Goal: Task Accomplishment & Management: Manage account settings

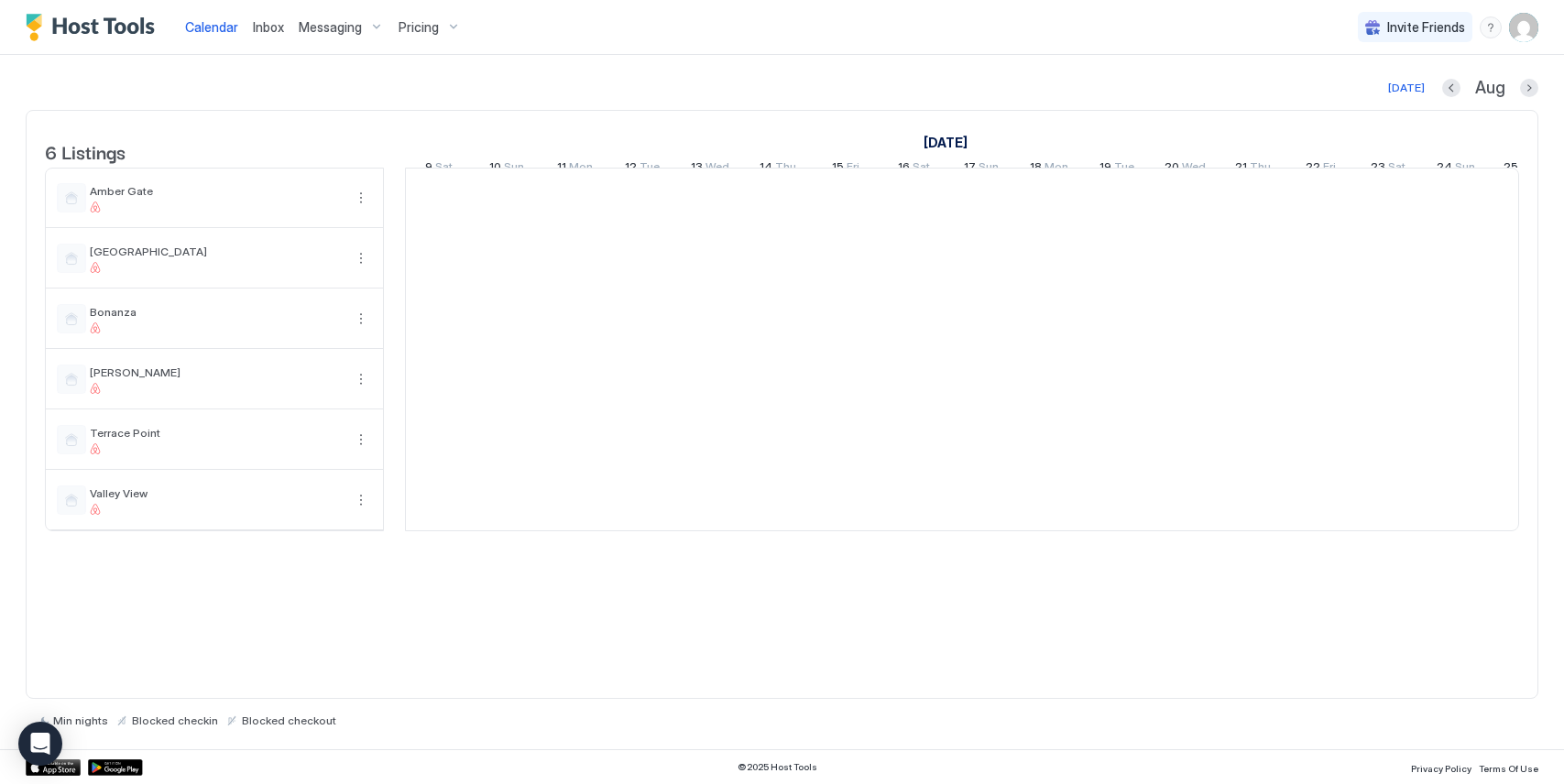
scroll to position [0, 1018]
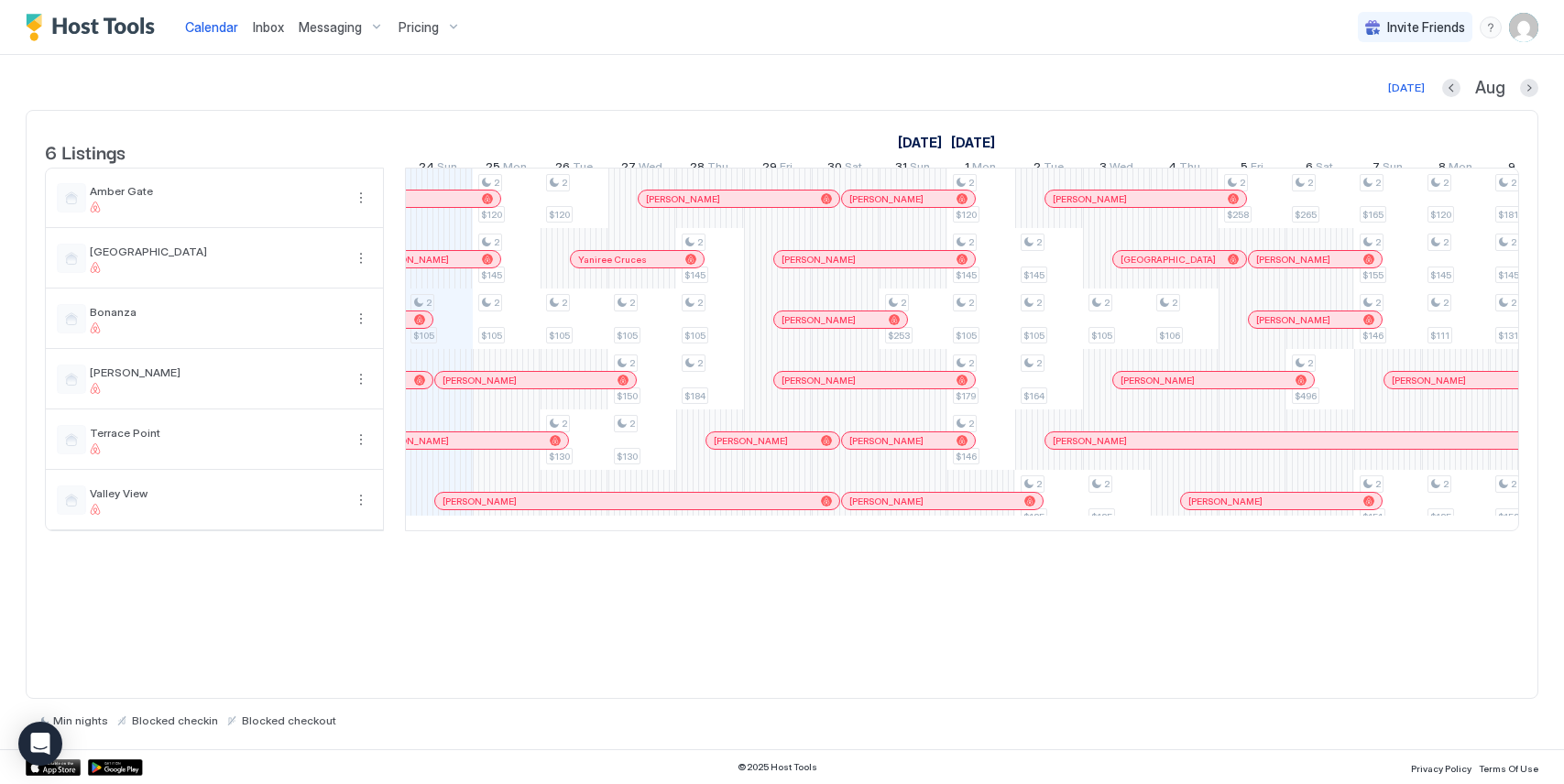
click at [333, 31] on span "Messaging" at bounding box center [330, 26] width 63 height 16
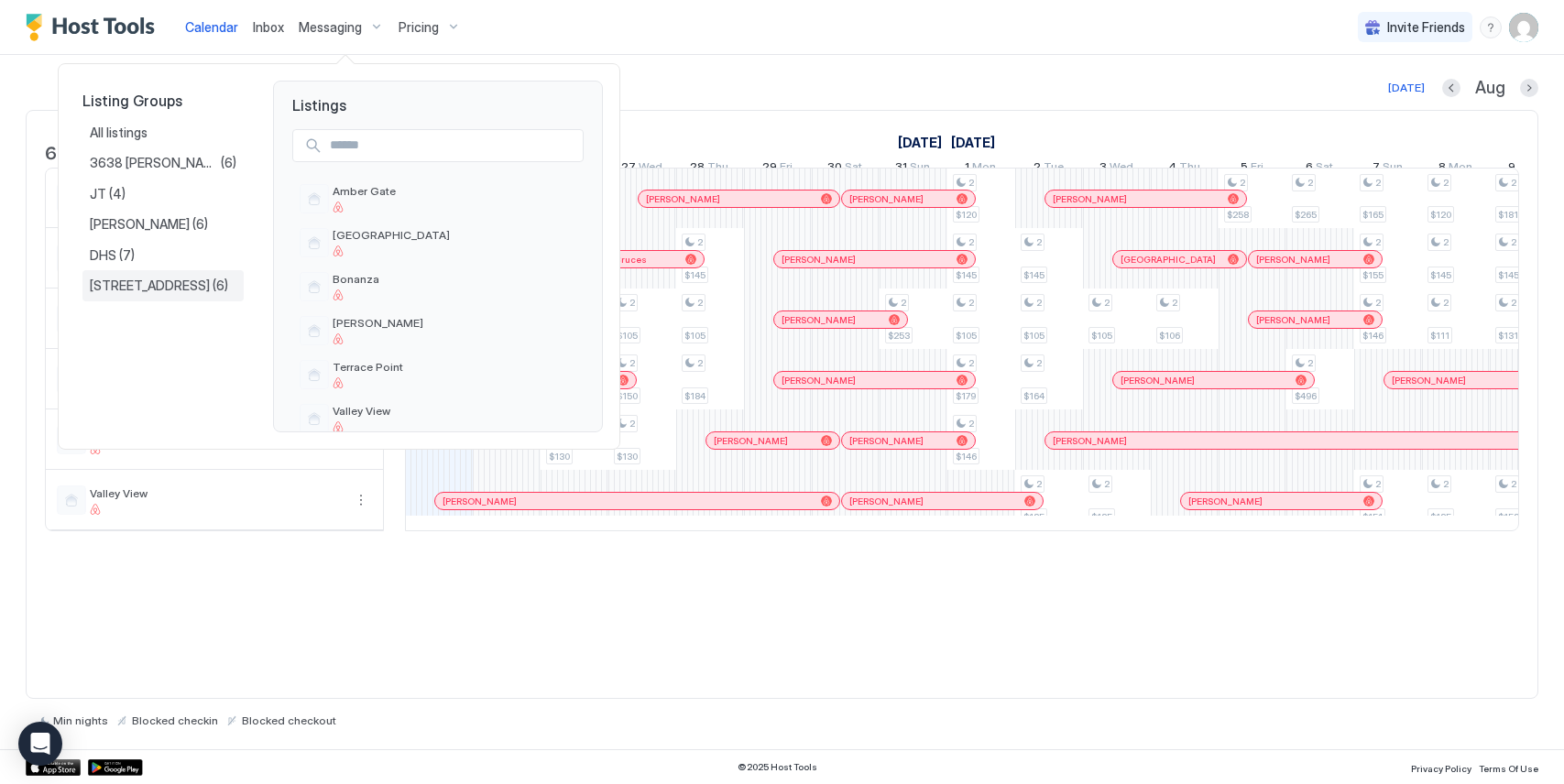
click at [168, 282] on span "[STREET_ADDRESS]" at bounding box center [151, 285] width 123 height 16
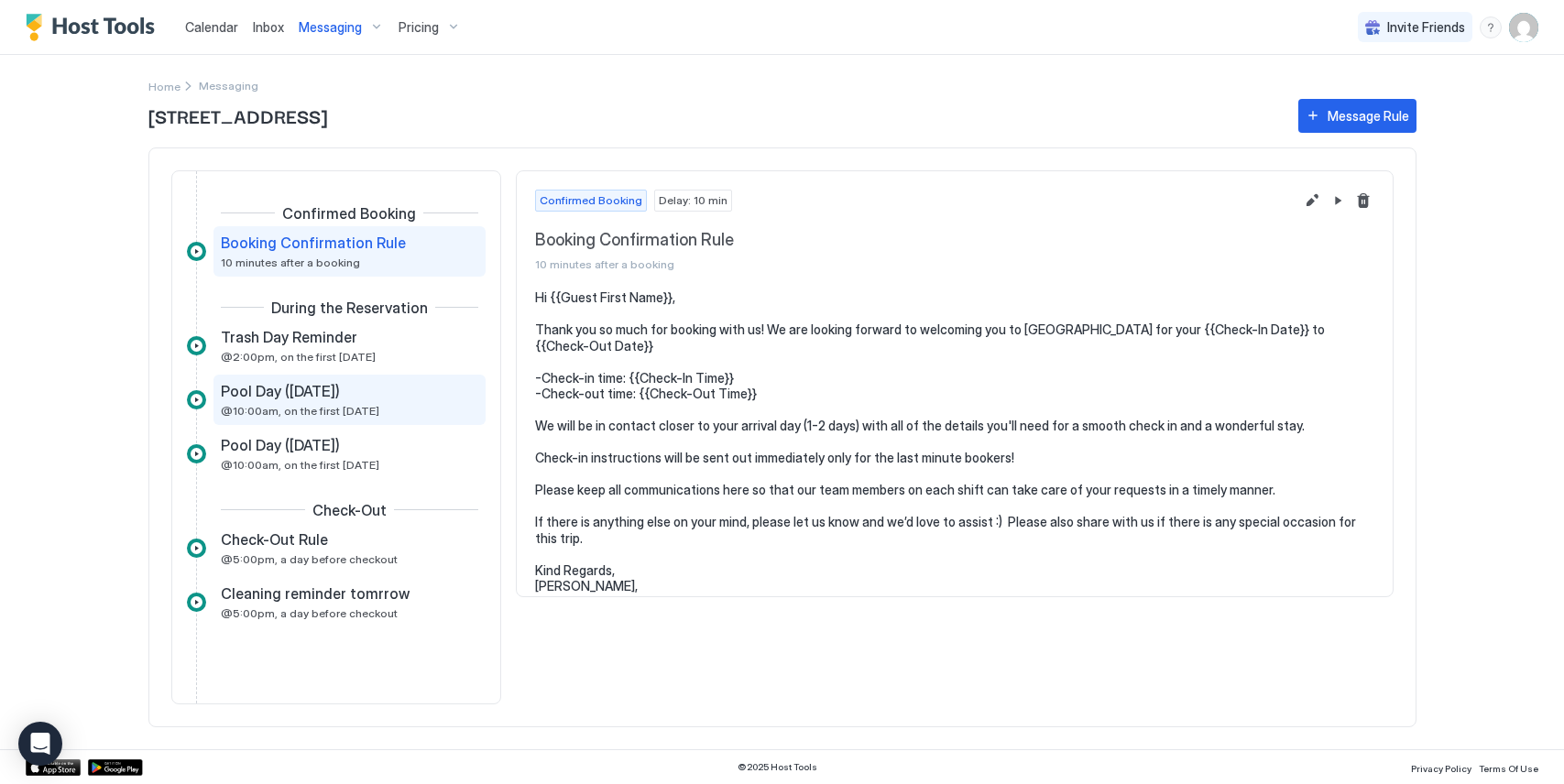
click at [303, 380] on div "Pool Day ([DATE]) @10:00am, on the first [DATE]" at bounding box center [350, 399] width 272 height 50
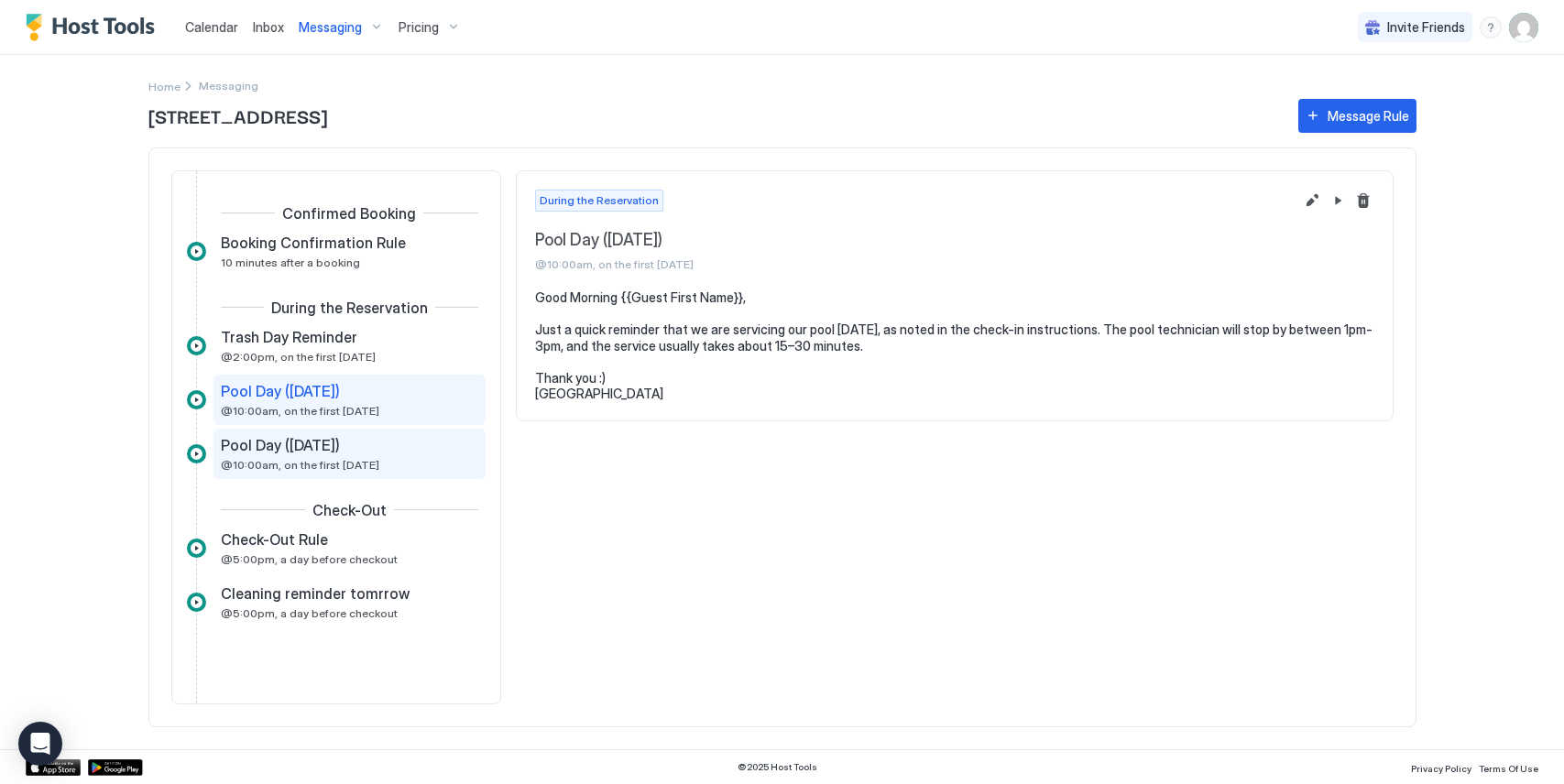
click at [309, 446] on span "Pool Day ([DATE])" at bounding box center [280, 444] width 119 height 18
click at [315, 395] on span "Pool Day ([DATE])" at bounding box center [280, 391] width 119 height 18
click at [303, 447] on span "Pool Day ([DATE])" at bounding box center [280, 444] width 119 height 18
click at [322, 416] on span "@10:00am, on the first [DATE]" at bounding box center [299, 410] width 158 height 14
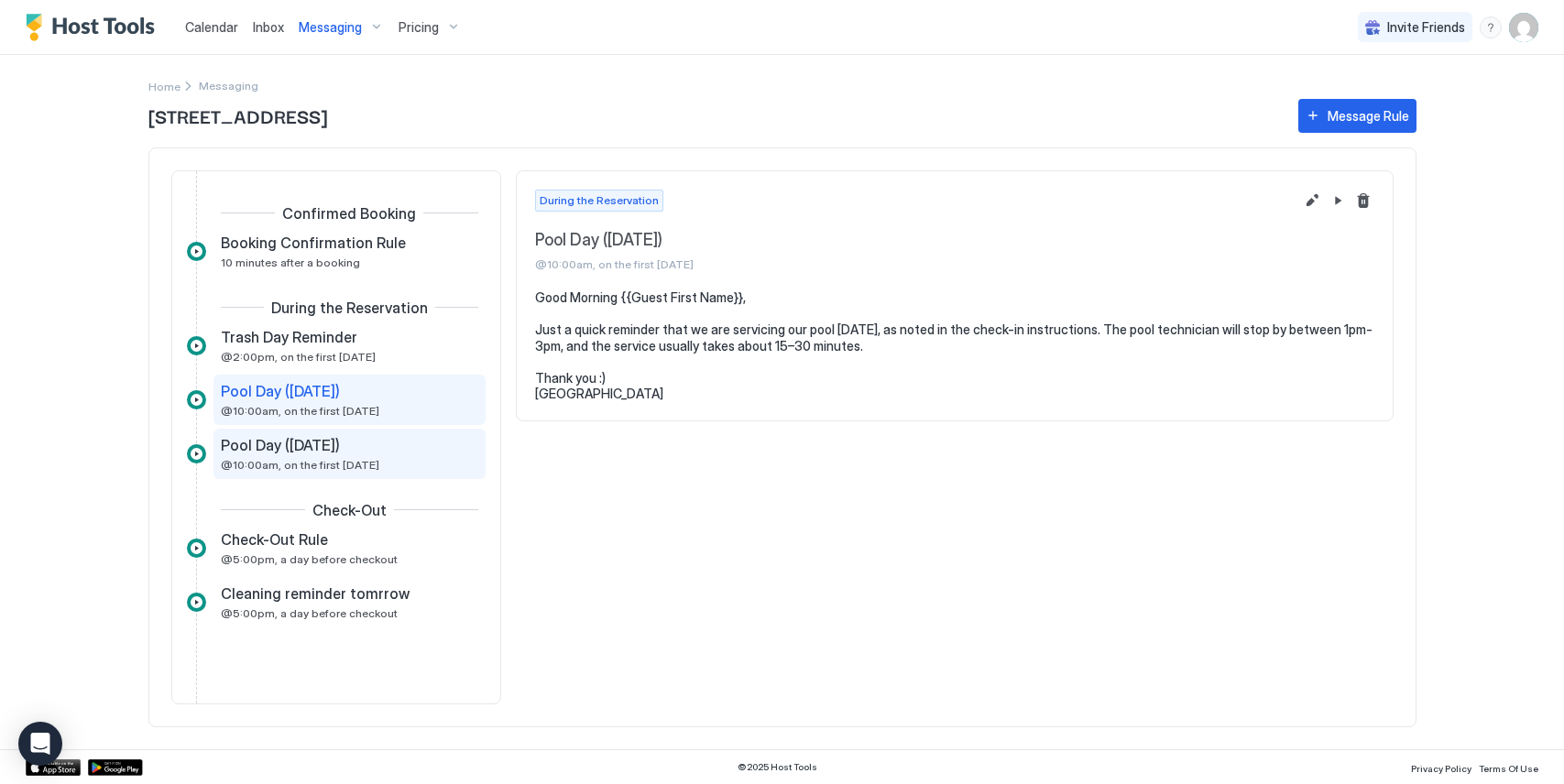
click at [380, 447] on div "Pool Day ([DATE])" at bounding box center [336, 444] width 232 height 18
click at [395, 412] on div "Pool Day ([DATE]) @10:00am, on the first [DATE]" at bounding box center [336, 400] width 232 height 36
click at [385, 452] on div "Pool Day ([DATE])" at bounding box center [336, 444] width 232 height 18
click at [402, 410] on div "Pool Day ([DATE]) @10:00am, on the first [DATE]" at bounding box center [336, 400] width 232 height 36
click at [395, 440] on div "Pool Day ([DATE])" at bounding box center [336, 444] width 232 height 18
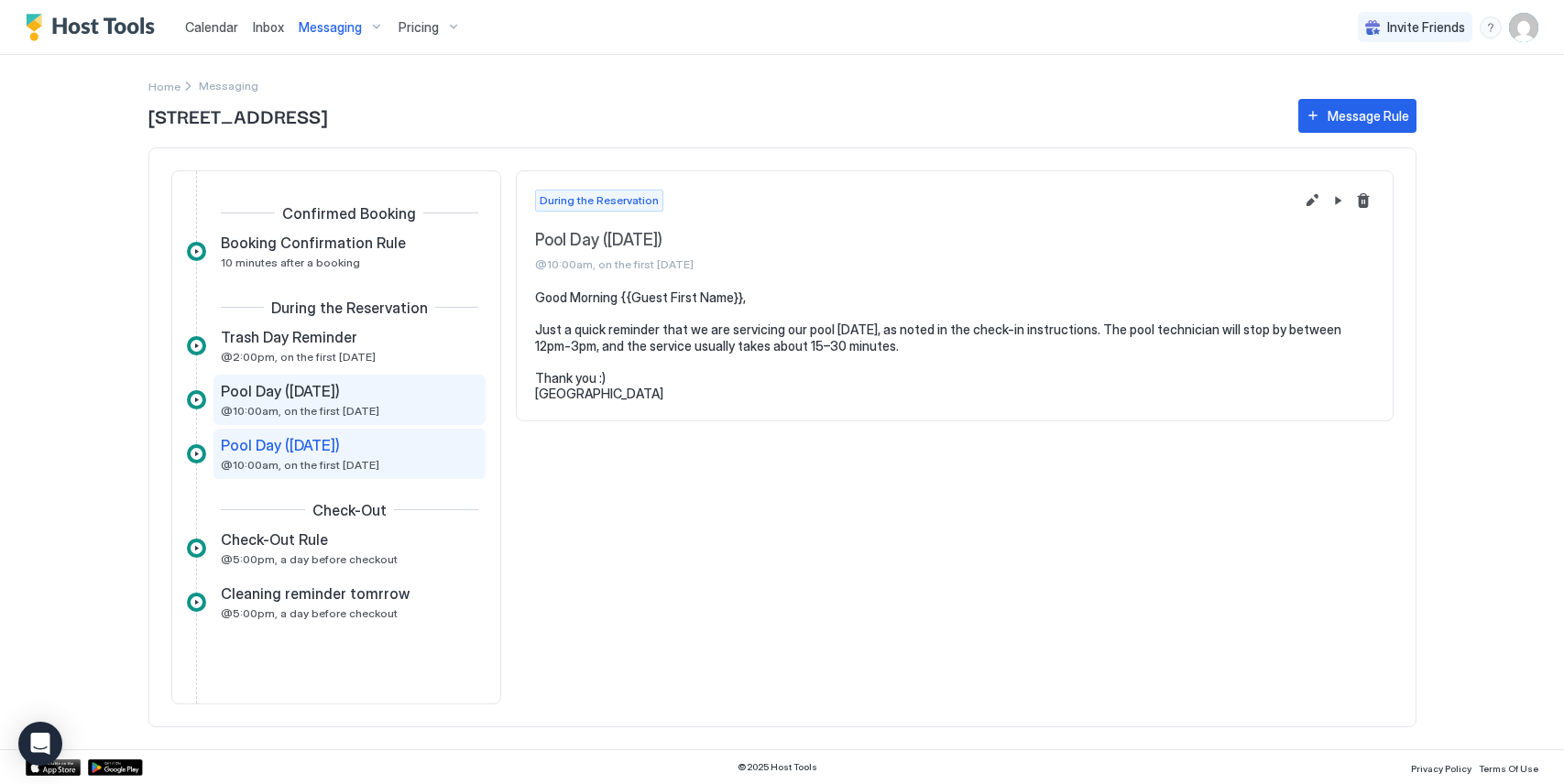
click at [407, 411] on div "Pool Day ([DATE]) @10:00am, on the first [DATE]" at bounding box center [336, 400] width 232 height 36
click at [392, 446] on div "Pool Day ([DATE])" at bounding box center [336, 444] width 232 height 18
click at [403, 405] on div "Pool Day ([DATE]) @10:00am, on the first [DATE]" at bounding box center [336, 400] width 232 height 36
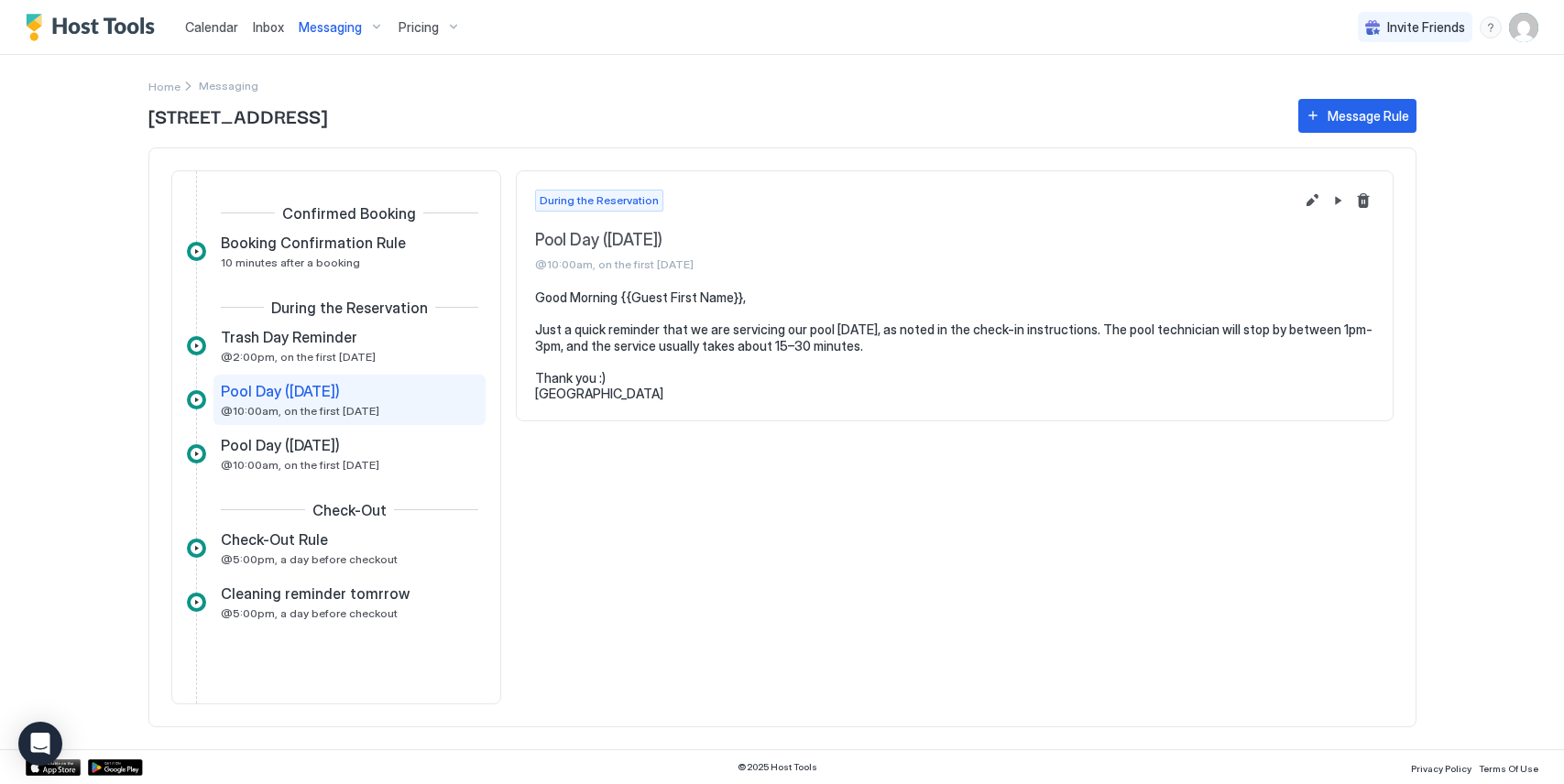
click at [314, 36] on div "Messaging" at bounding box center [342, 27] width 100 height 31
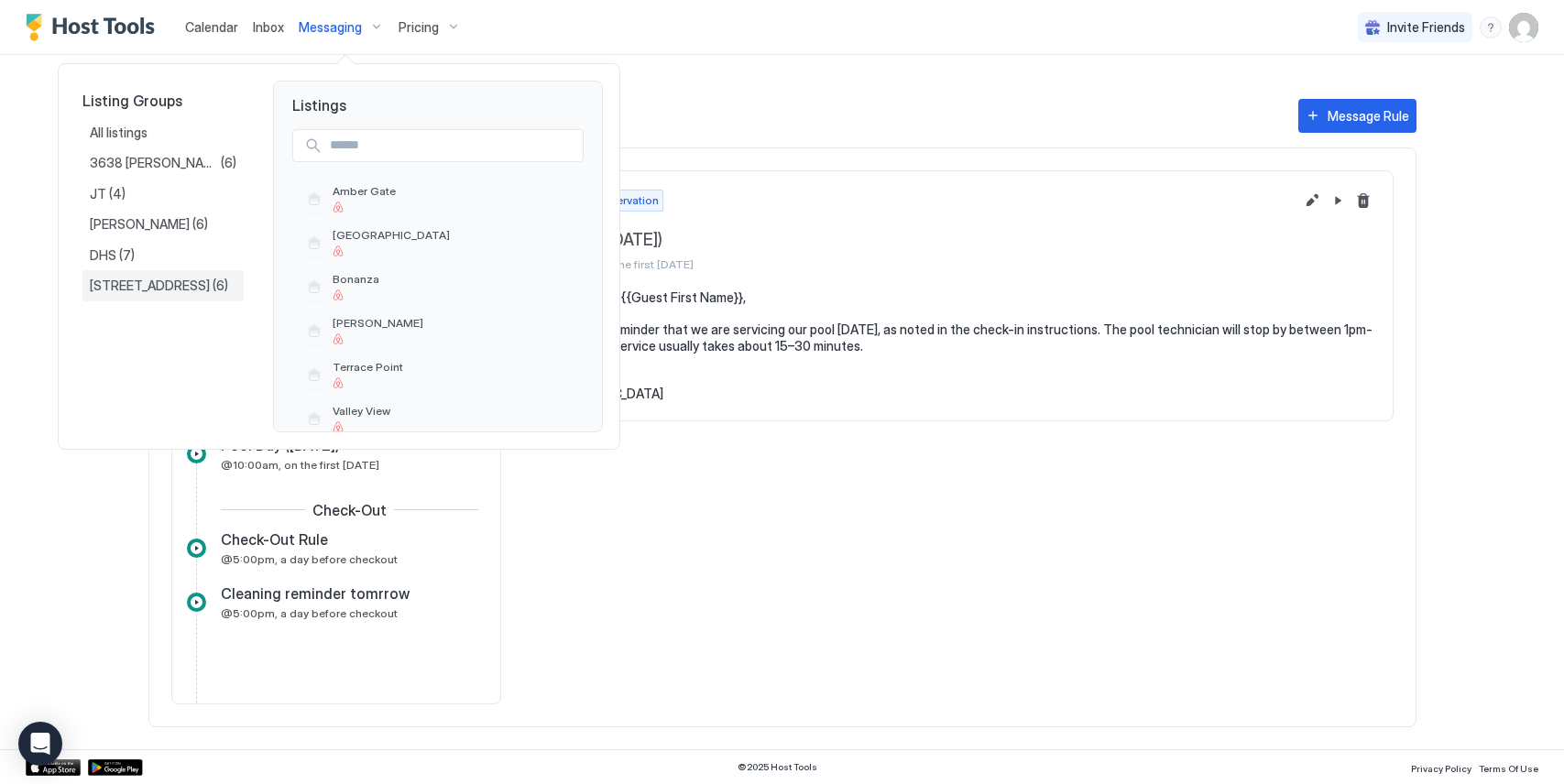
click at [170, 282] on span "[STREET_ADDRESS]" at bounding box center [151, 285] width 123 height 16
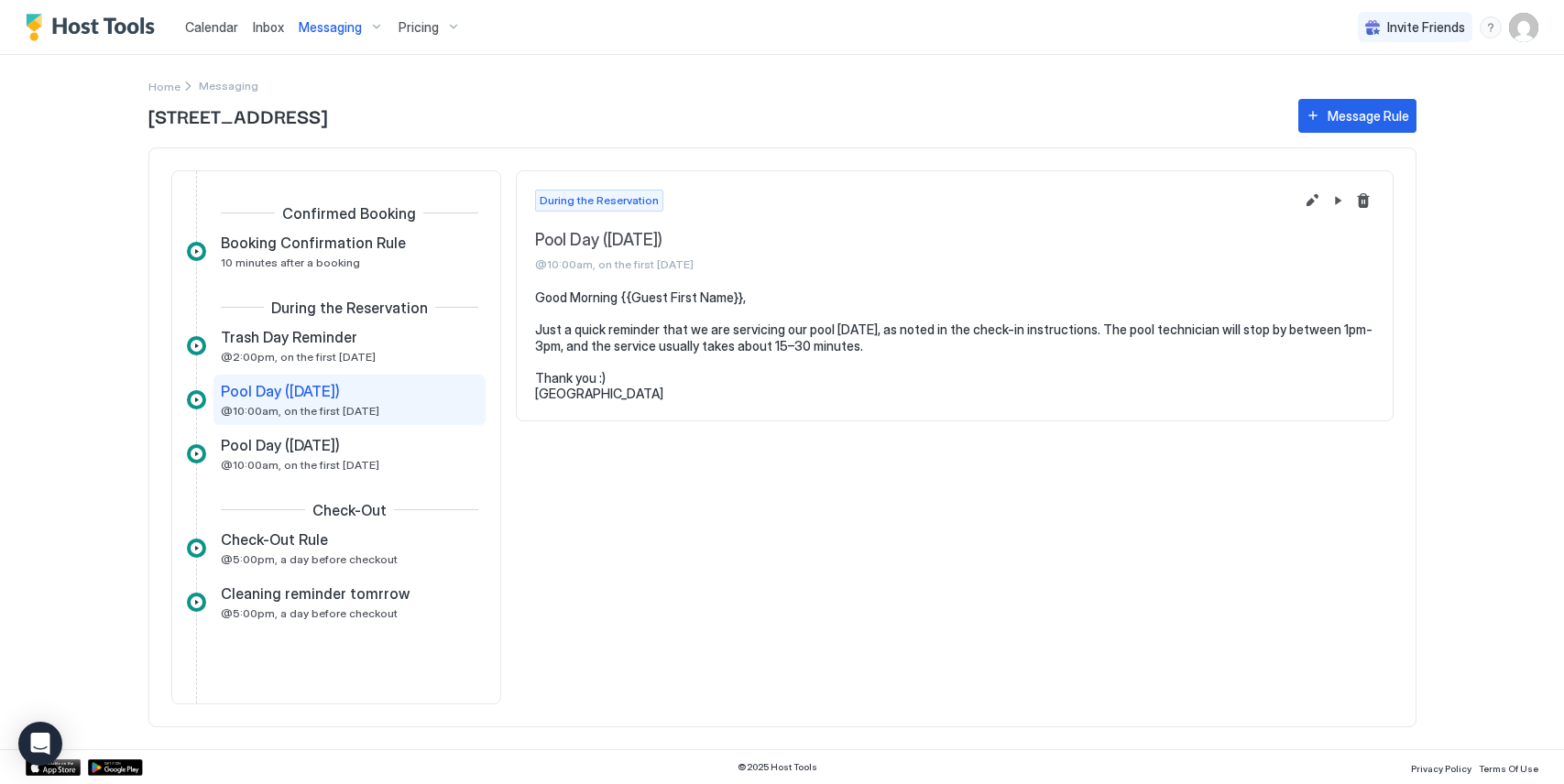
click at [346, 30] on span "Messaging" at bounding box center [330, 26] width 63 height 16
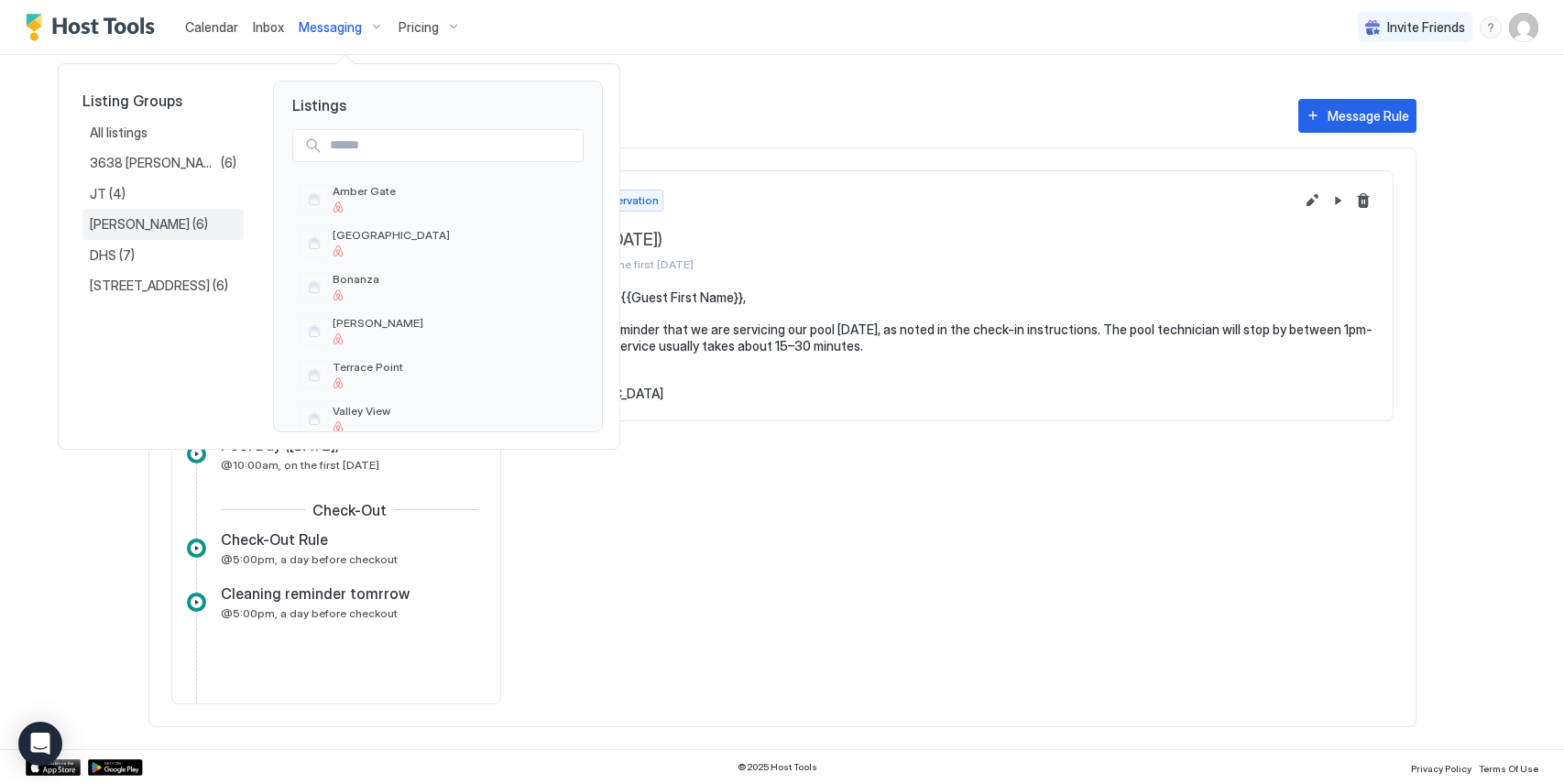
click at [225, 228] on div "[PERSON_NAME] (6)" at bounding box center [163, 223] width 147 height 16
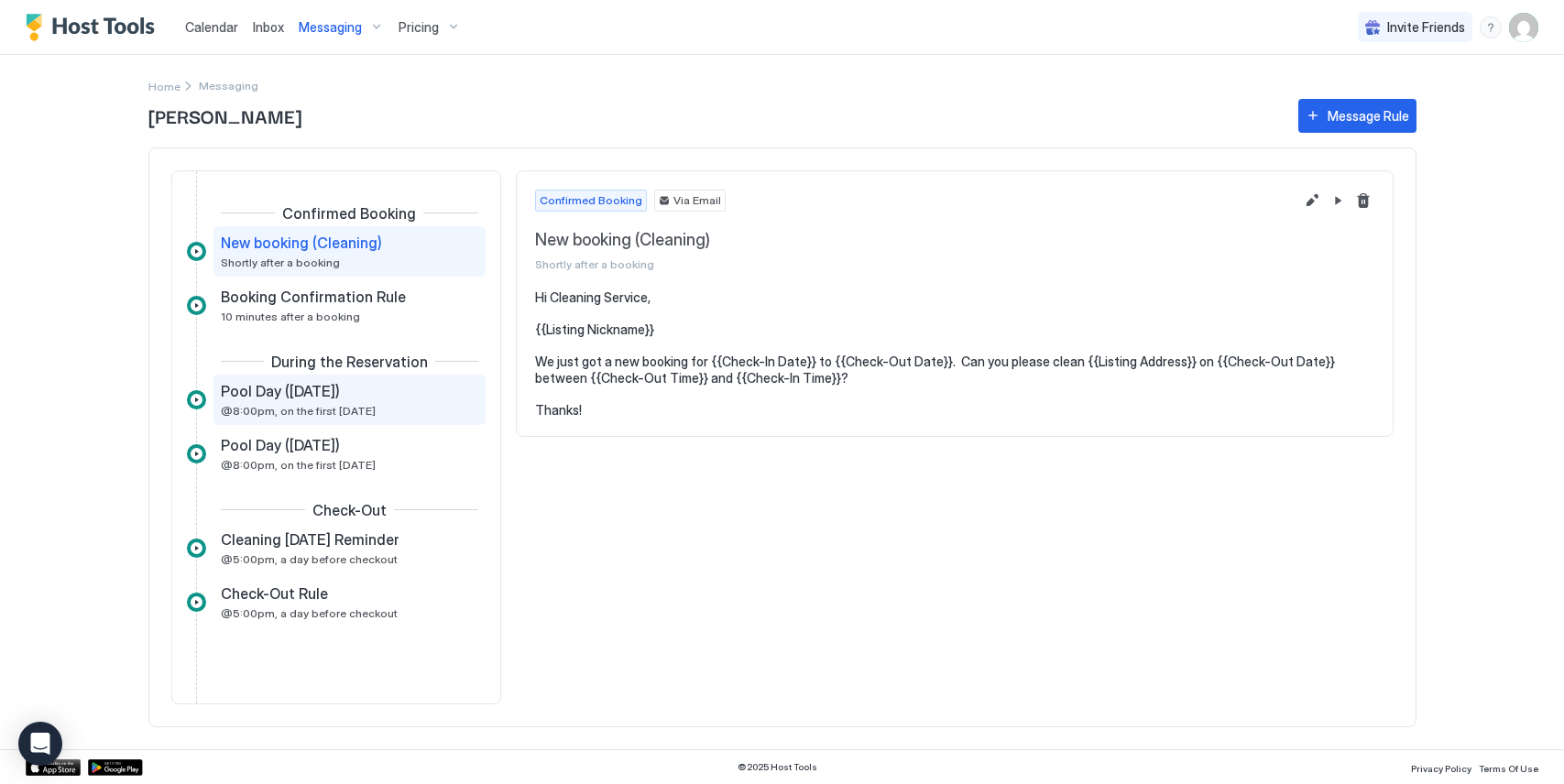
click at [383, 399] on div "Pool Day ([DATE]) @8:00pm, on the first [DATE]" at bounding box center [336, 400] width 232 height 36
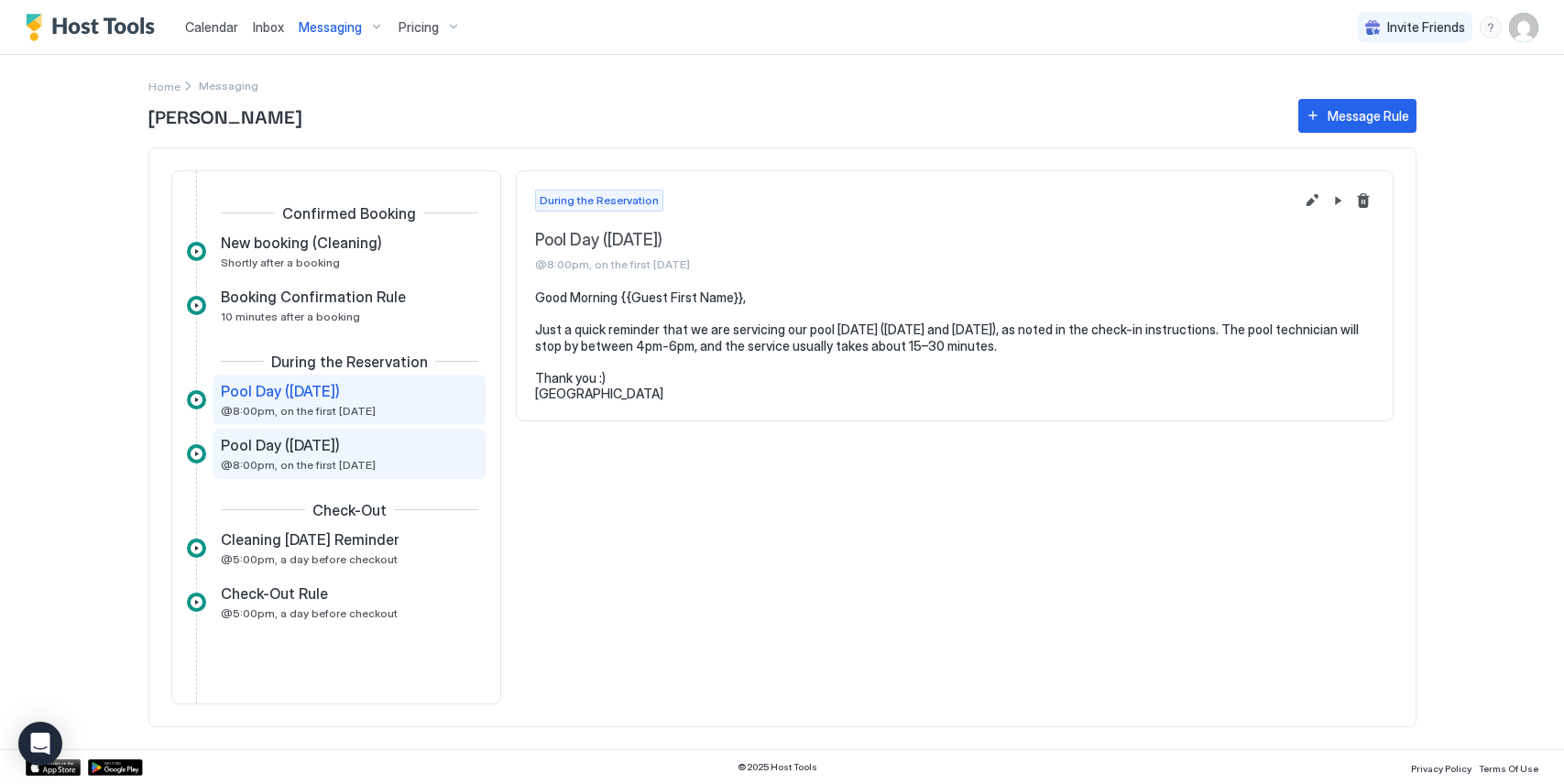
click at [397, 450] on div "Pool Day ([DATE])" at bounding box center [336, 444] width 232 height 18
click at [419, 407] on div "Pool Day ([DATE]) @8:00pm, on the first [DATE]" at bounding box center [336, 400] width 232 height 36
click at [406, 452] on div "Pool Day ([DATE])" at bounding box center [336, 444] width 232 height 18
click at [417, 417] on div "Pool Day ([DATE]) @8:00pm, on the first [DATE]" at bounding box center [350, 399] width 272 height 50
click at [1310, 209] on button "Edit message rule" at bounding box center [1311, 200] width 22 height 22
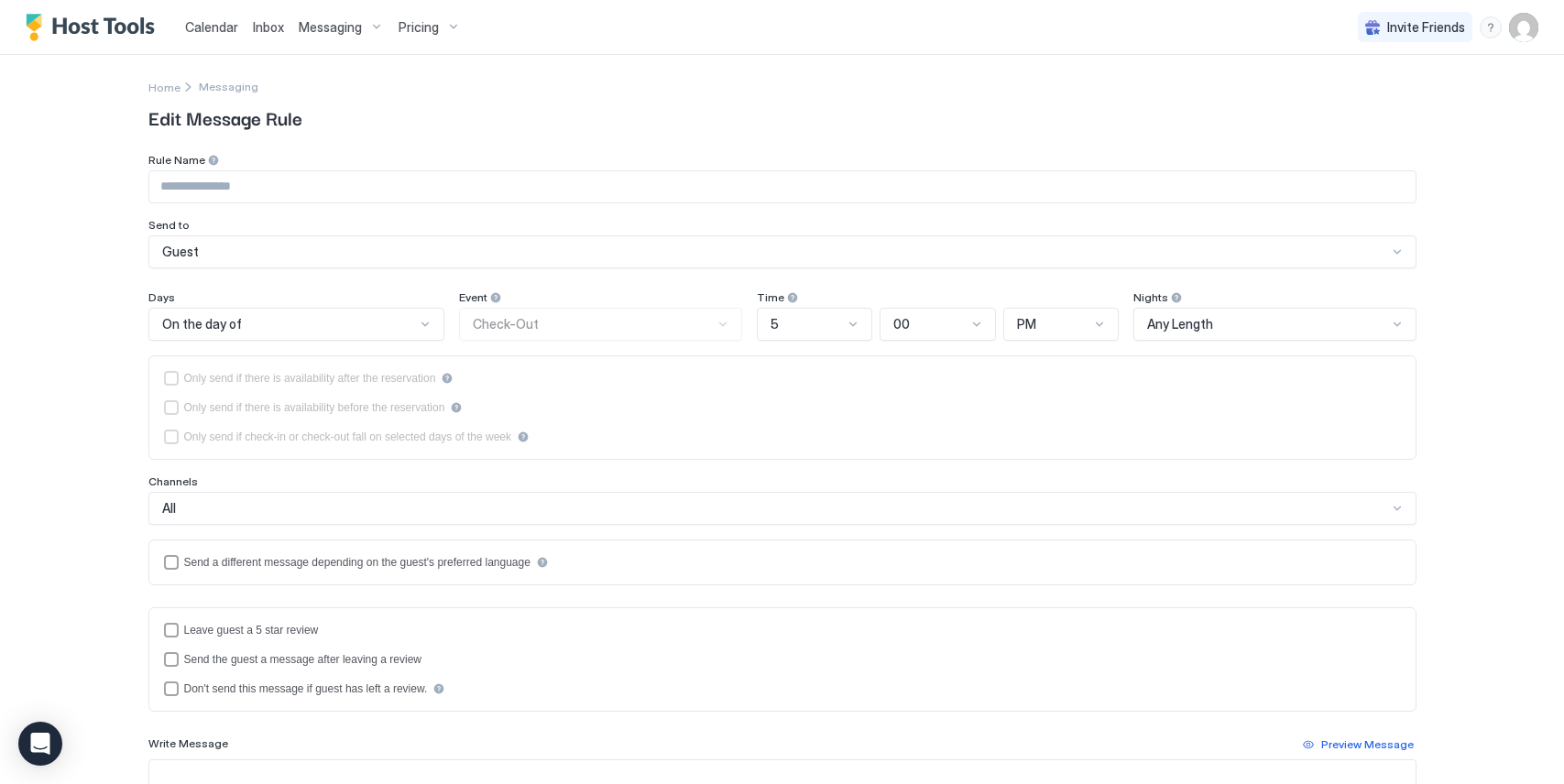
type input "**********"
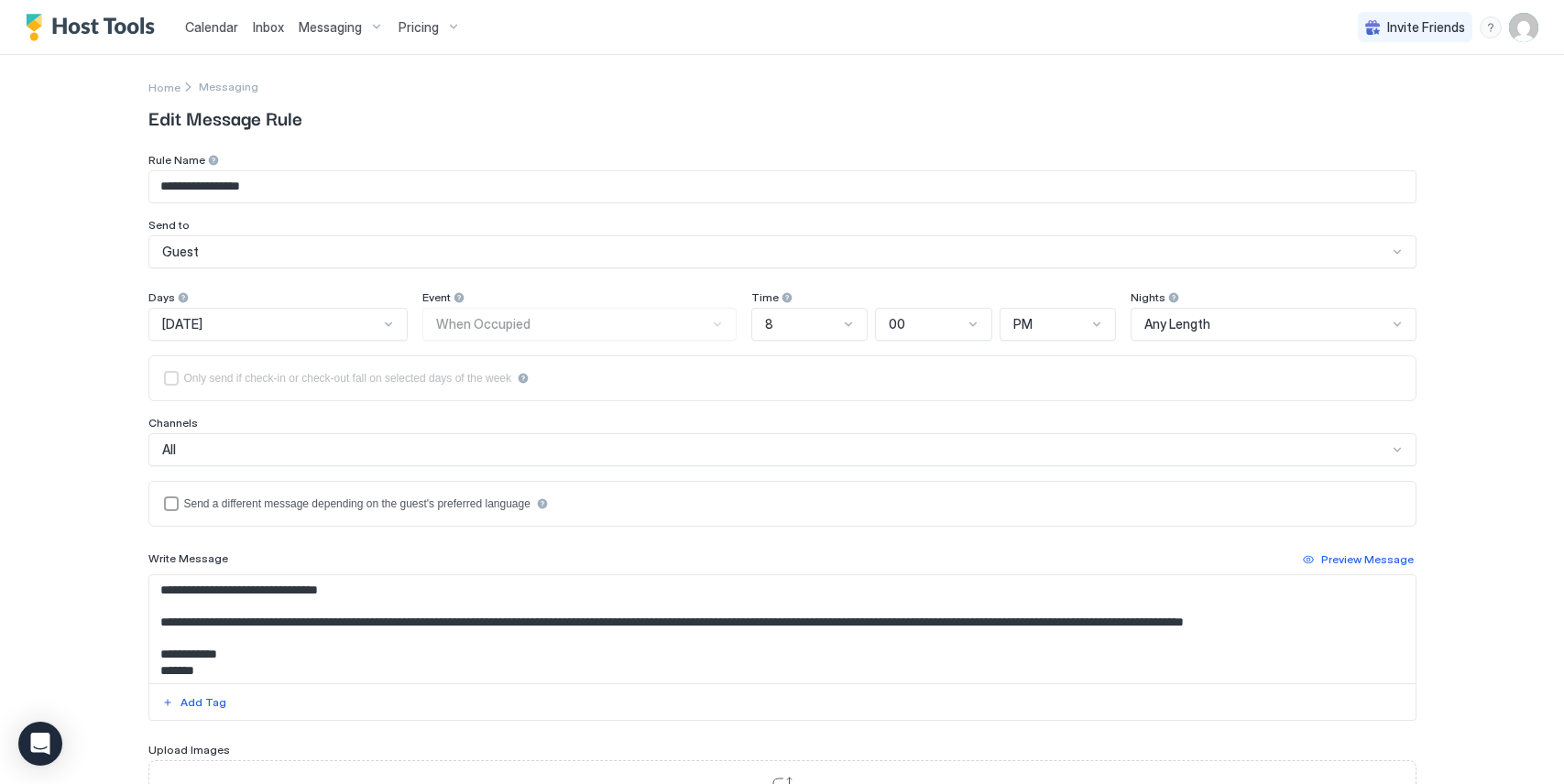
click at [227, 589] on textarea "**********" at bounding box center [782, 629] width 1266 height 108
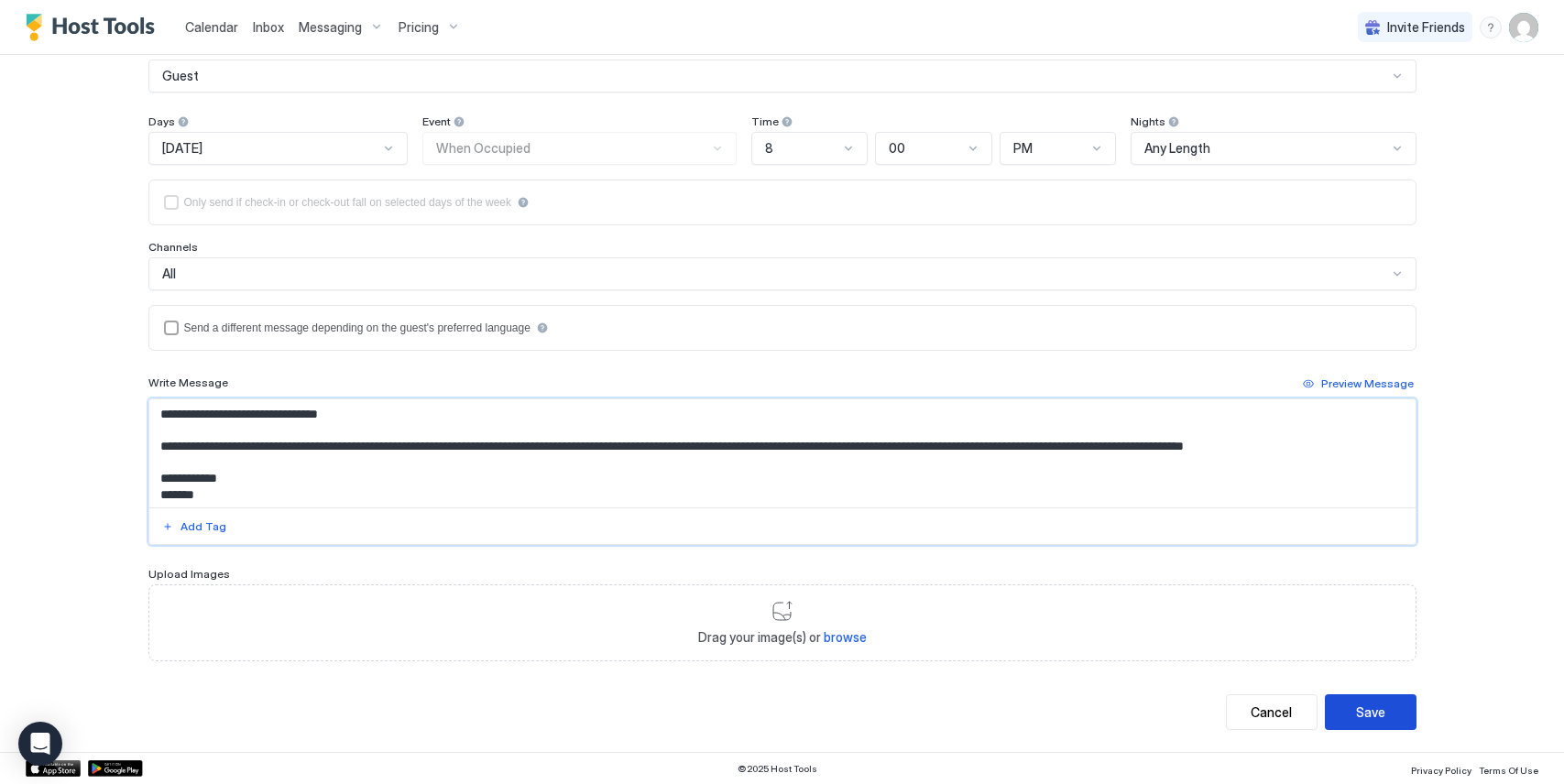
type textarea "**********"
click at [1388, 716] on button "Save" at bounding box center [1370, 712] width 92 height 36
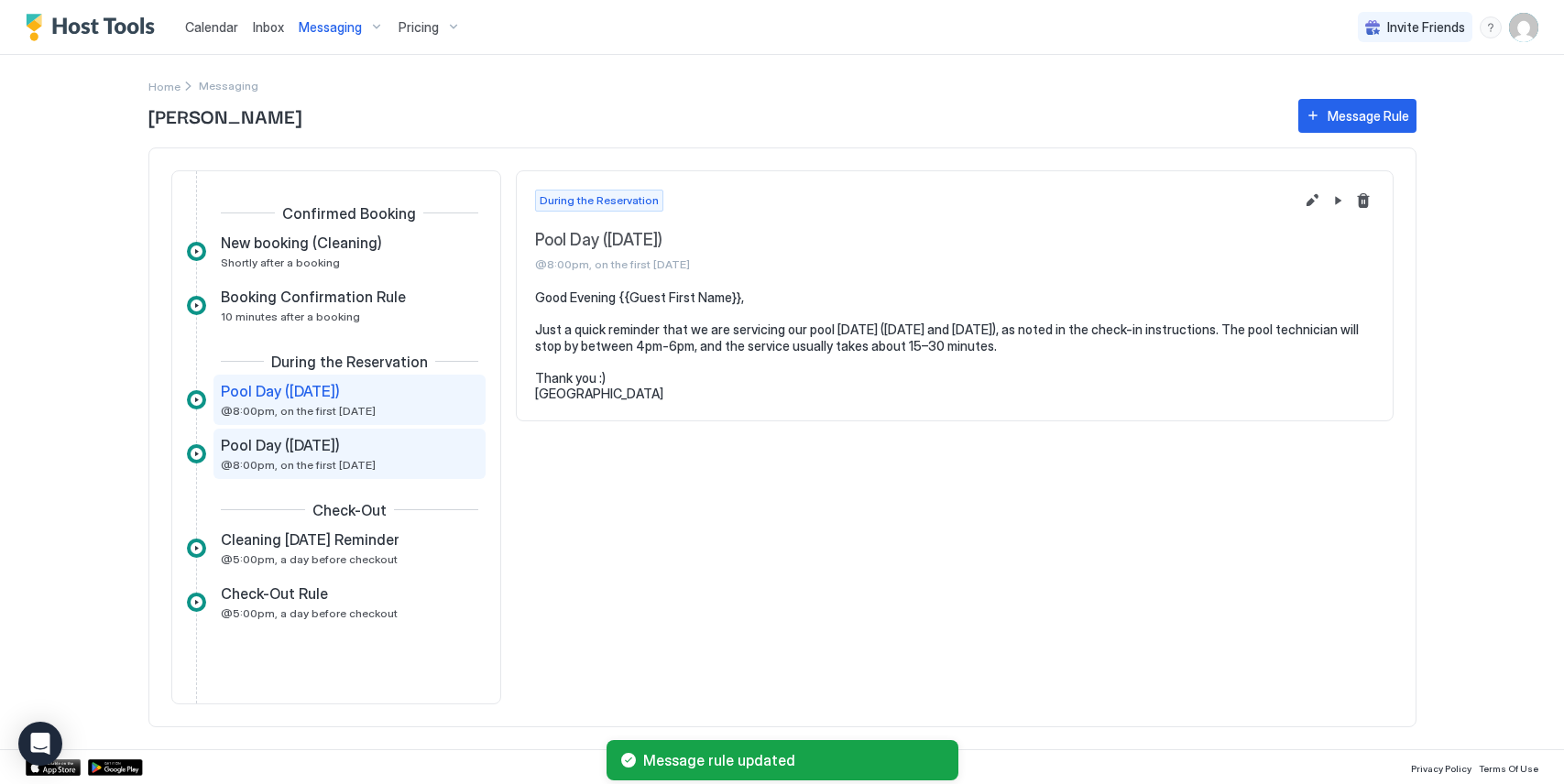
click at [361, 441] on div "Pool Day ([DATE])" at bounding box center [336, 444] width 232 height 18
click at [1312, 199] on button "Edit message rule" at bounding box center [1311, 200] width 22 height 22
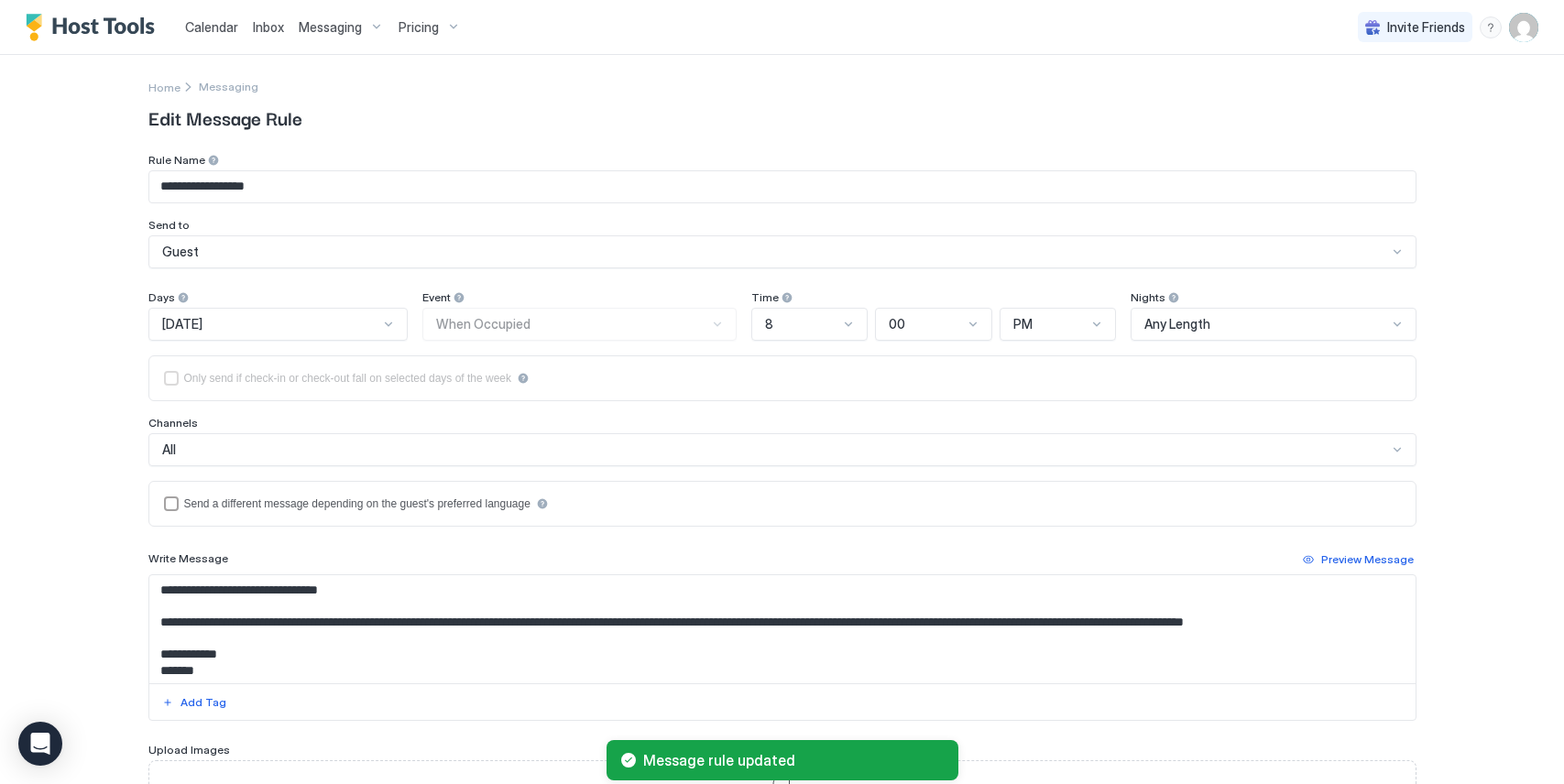
click at [225, 589] on textarea "**********" at bounding box center [782, 629] width 1266 height 108
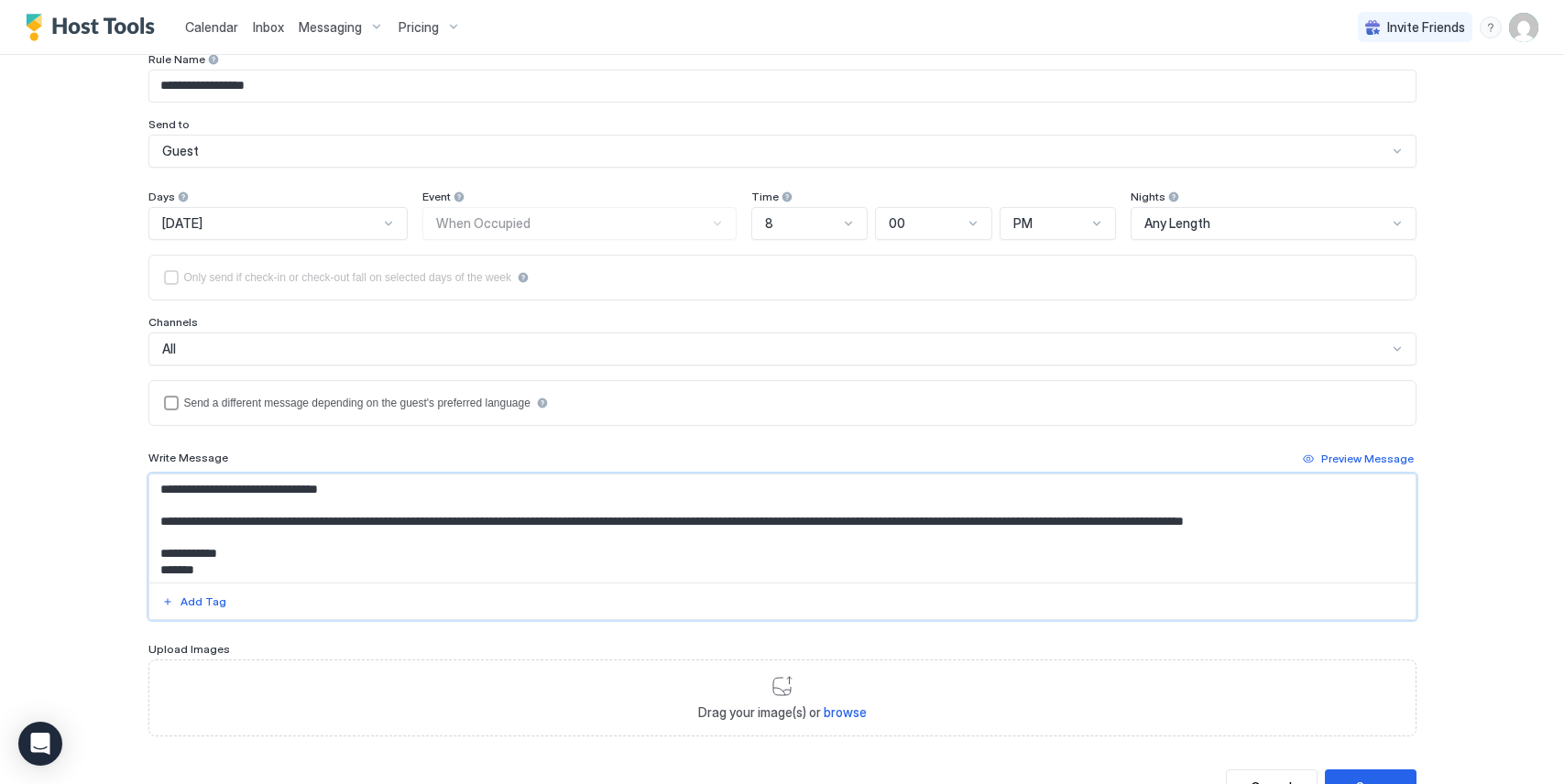
scroll to position [124, 0]
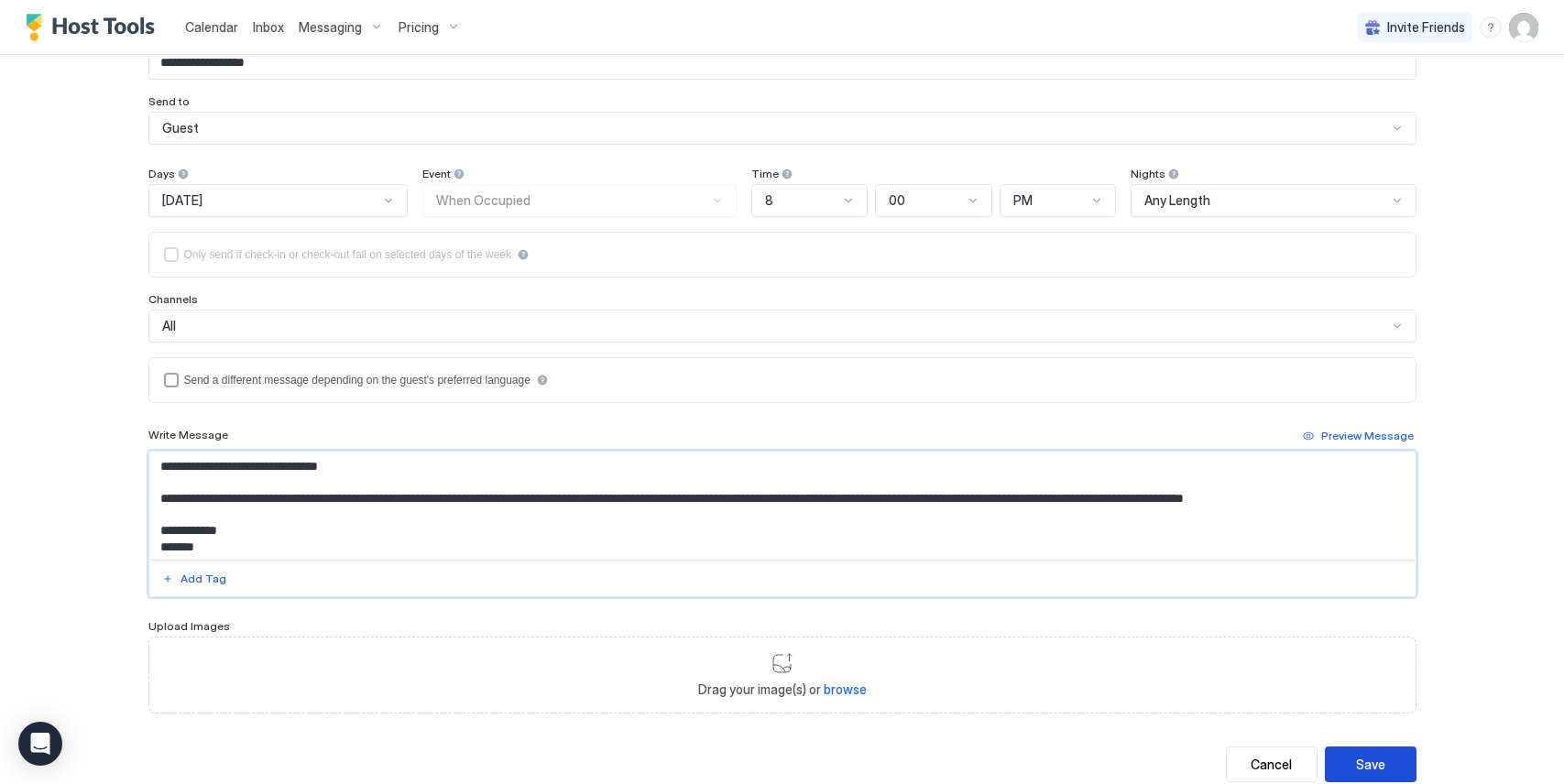
type textarea "**********"
click at [1366, 753] on button "Save" at bounding box center [1370, 764] width 92 height 36
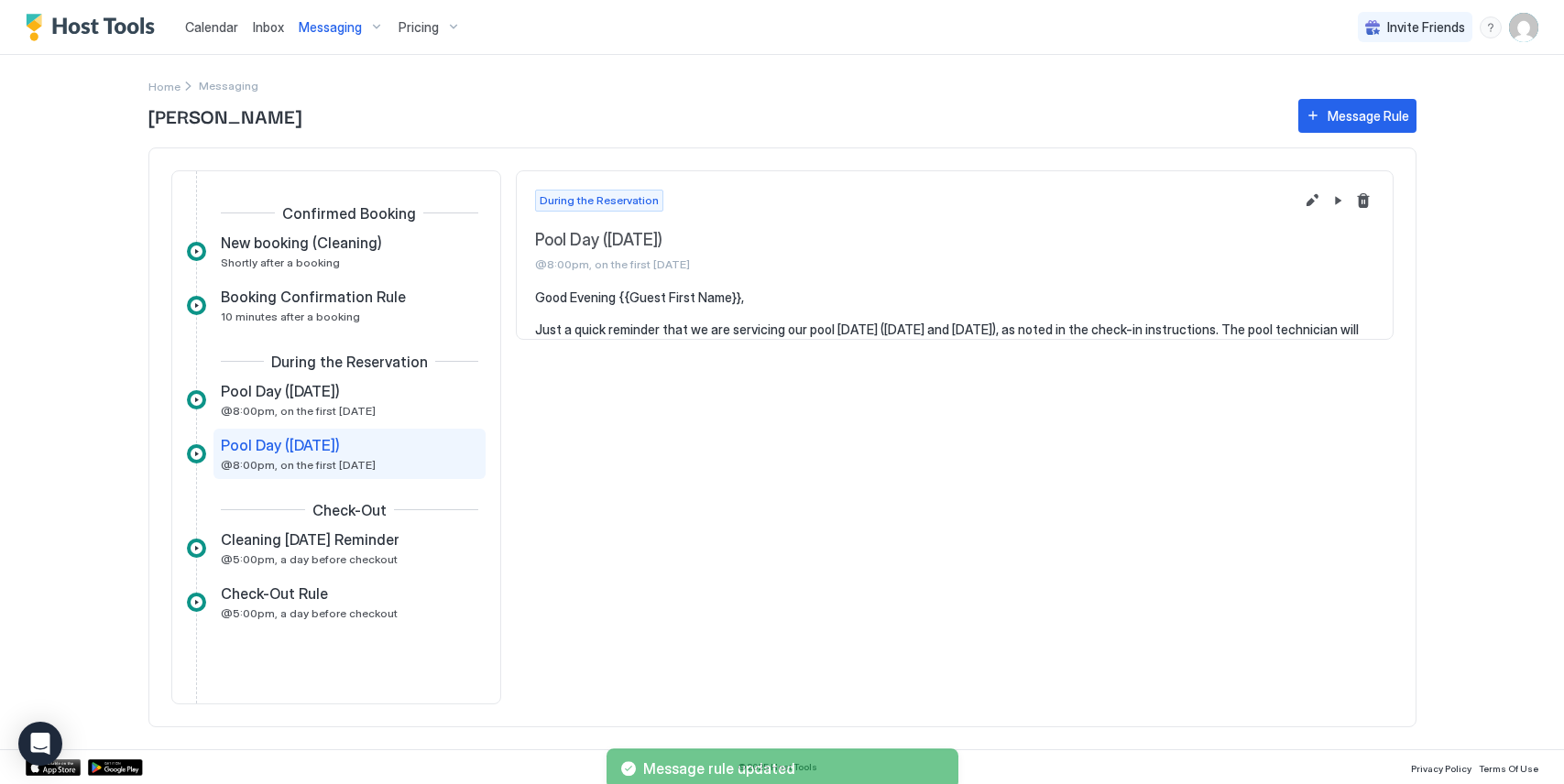
scroll to position [16, 0]
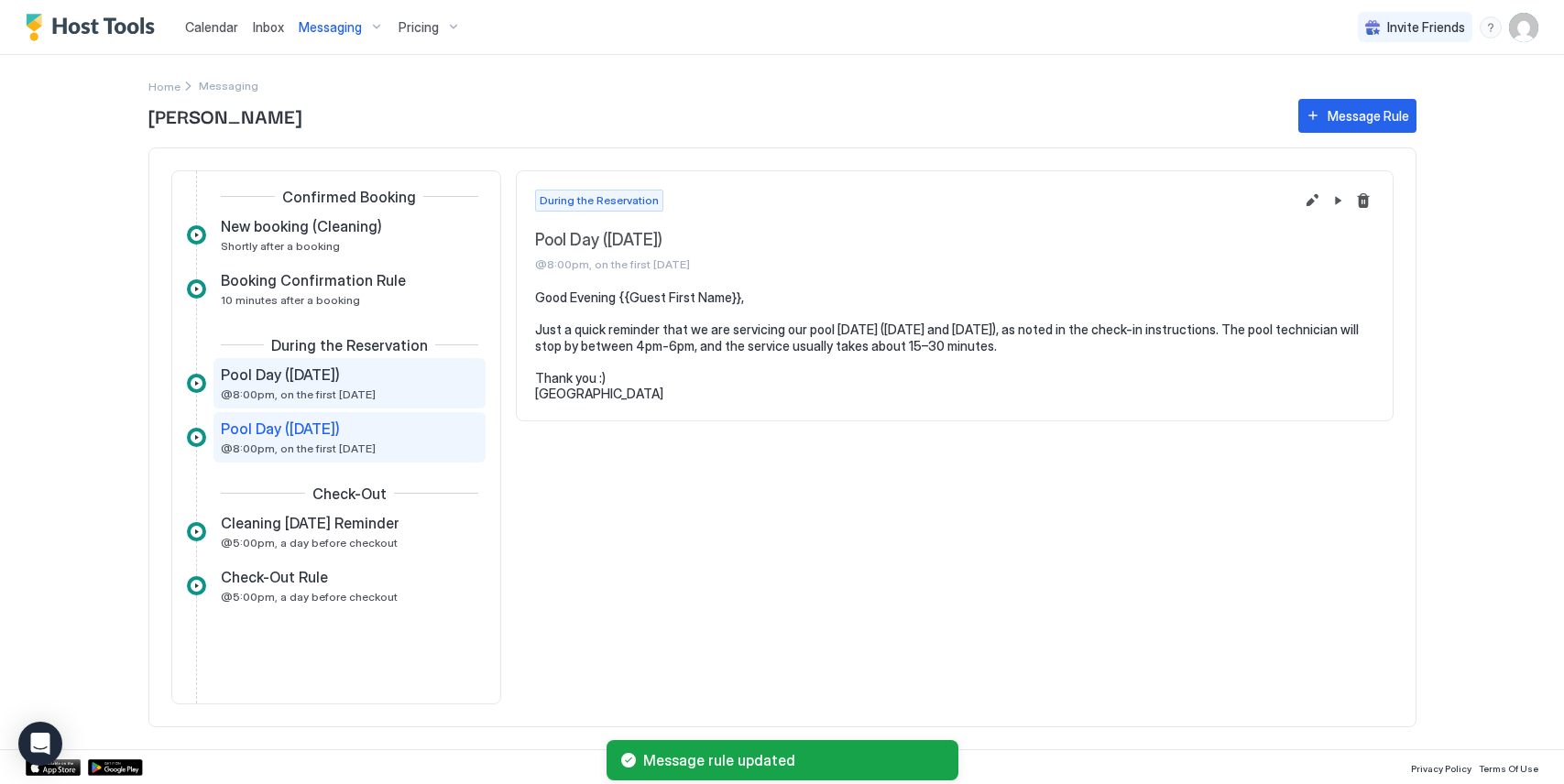
click at [340, 388] on span "@8:00pm, on the first [DATE]" at bounding box center [298, 394] width 155 height 14
click at [381, 448] on div "Pool Day ([DATE]) @8:00pm, on the first [DATE]" at bounding box center [336, 437] width 232 height 36
click at [383, 388] on div "Pool Day ([DATE]) @8:00pm, on the first [DATE]" at bounding box center [336, 383] width 232 height 36
click at [376, 426] on div "Pool Day ([DATE])" at bounding box center [336, 427] width 232 height 18
click at [390, 384] on div "Pool Day ([DATE]) @8:00pm, on the first [DATE]" at bounding box center [336, 383] width 232 height 36
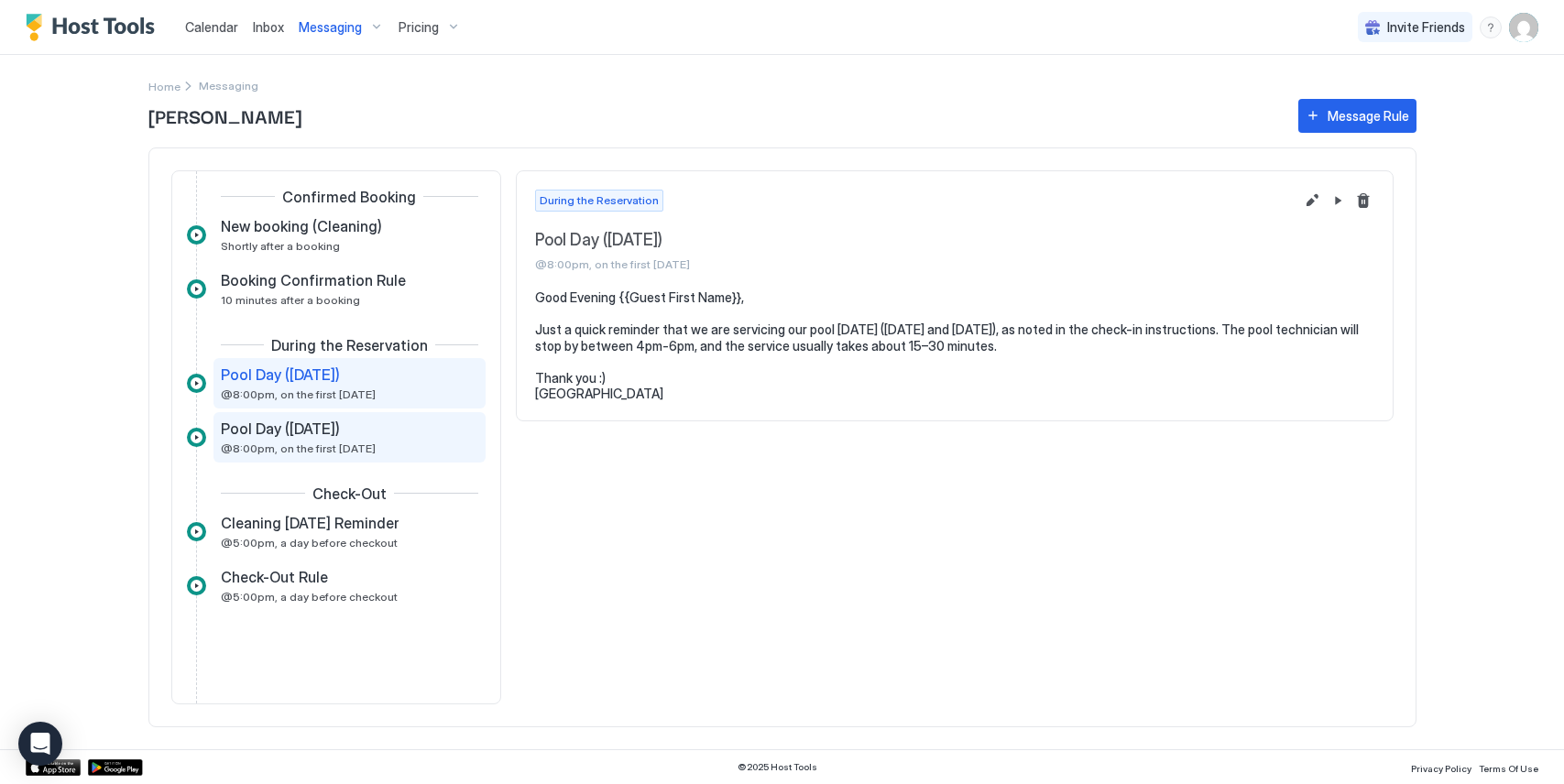
click at [387, 414] on div "Pool Day ([DATE]) @8:00pm, on the first [DATE]" at bounding box center [350, 437] width 272 height 50
click at [390, 385] on div "Pool Day ([DATE]) @8:00pm, on the first [DATE]" at bounding box center [336, 383] width 232 height 36
click at [384, 428] on div "Pool Day ([DATE])" at bounding box center [336, 427] width 232 height 18
click at [395, 391] on div "Pool Day ([DATE]) @8:00pm, on the first [DATE]" at bounding box center [336, 383] width 232 height 36
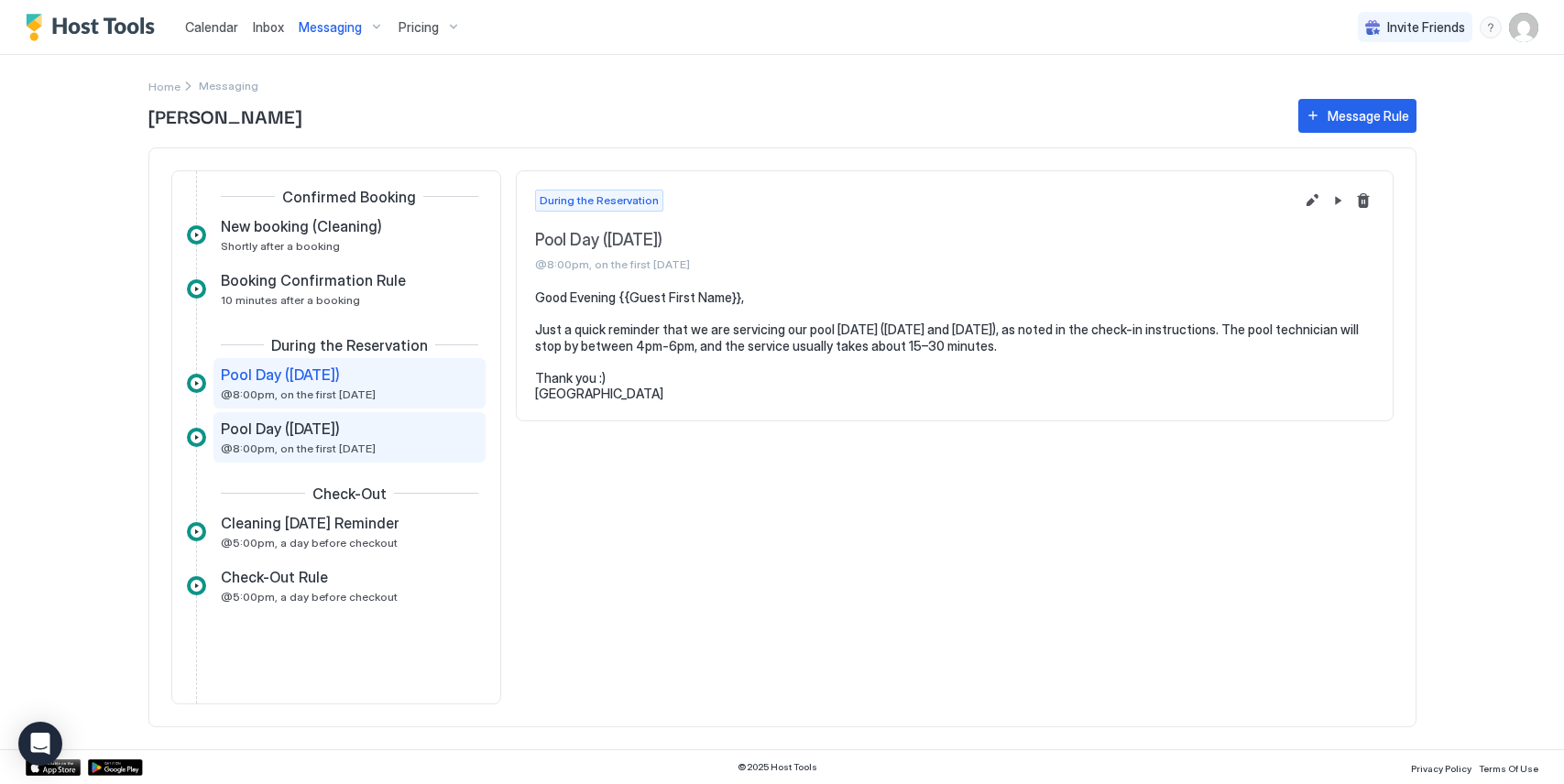
click at [389, 418] on div "Pool Day ([DATE]) @8:00pm, on the first [DATE]" at bounding box center [350, 437] width 272 height 50
click at [415, 383] on div "Pool Day ([DATE]) @8:00pm, on the first [DATE]" at bounding box center [336, 383] width 232 height 36
click at [343, 39] on div "Messaging" at bounding box center [342, 27] width 100 height 31
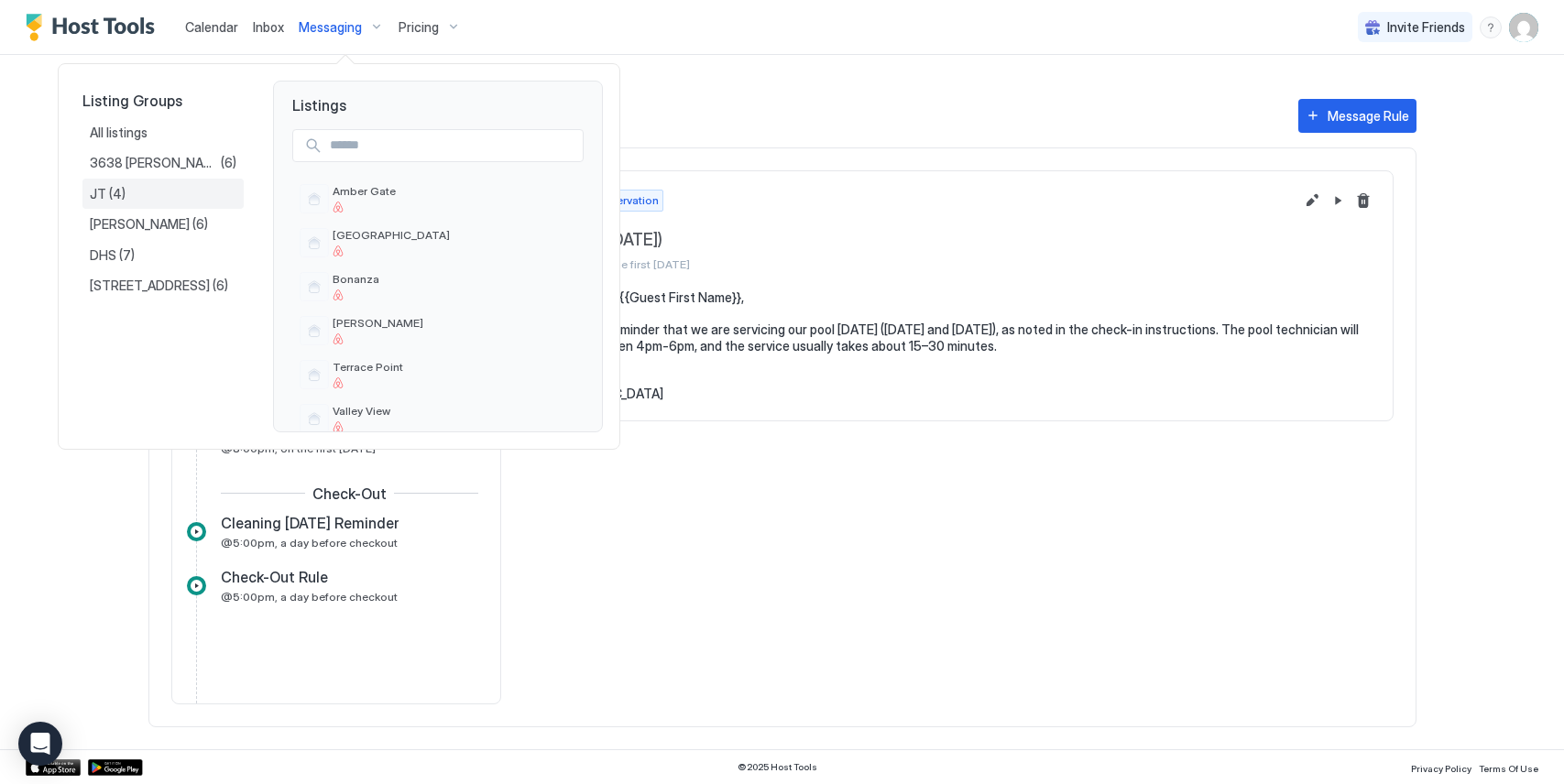
click at [180, 187] on div "JT (4)" at bounding box center [163, 194] width 147 height 16
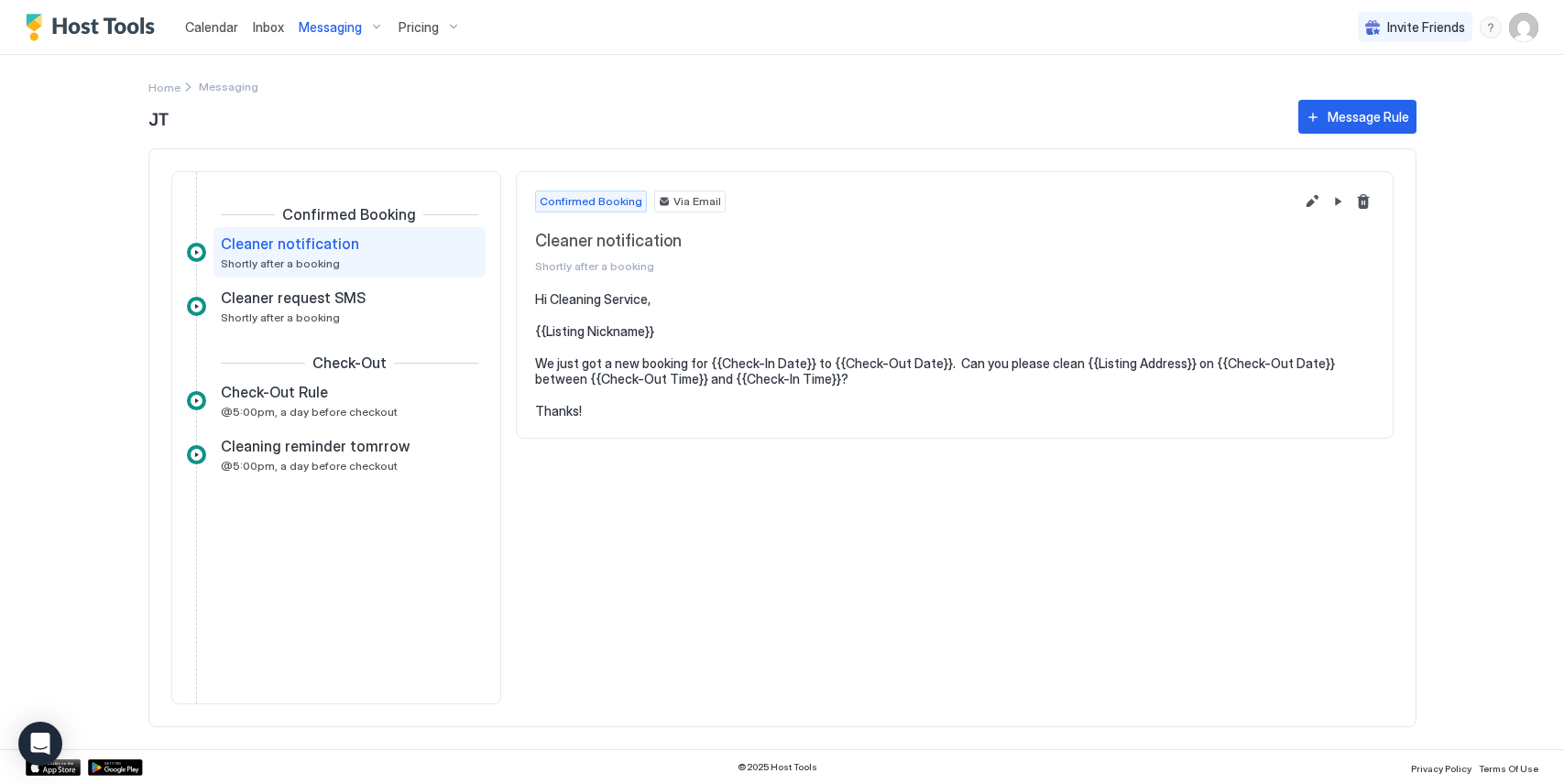
click at [343, 31] on span "Messaging" at bounding box center [330, 26] width 63 height 16
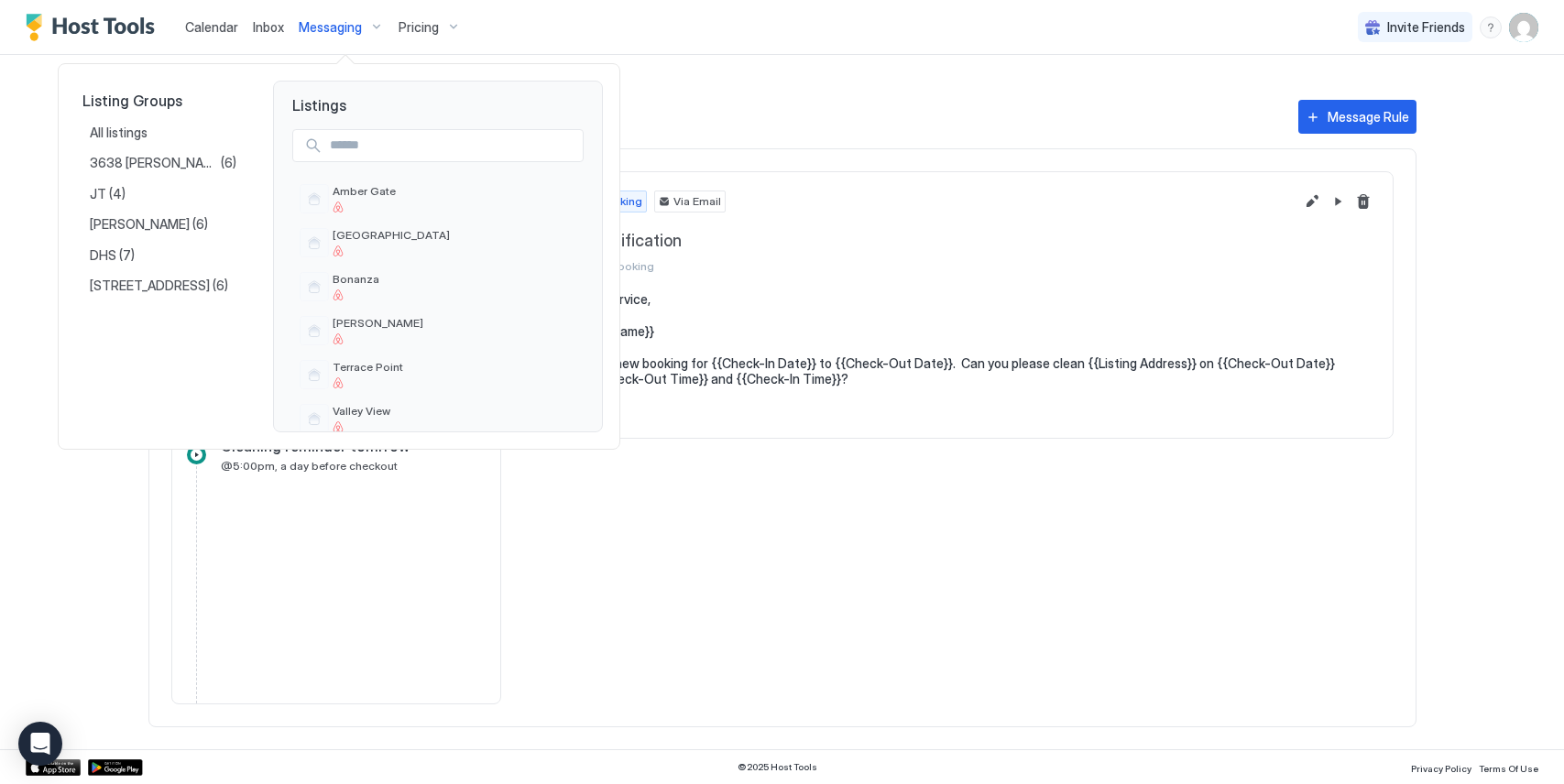
click at [343, 31] on div at bounding box center [782, 392] width 1564 height 784
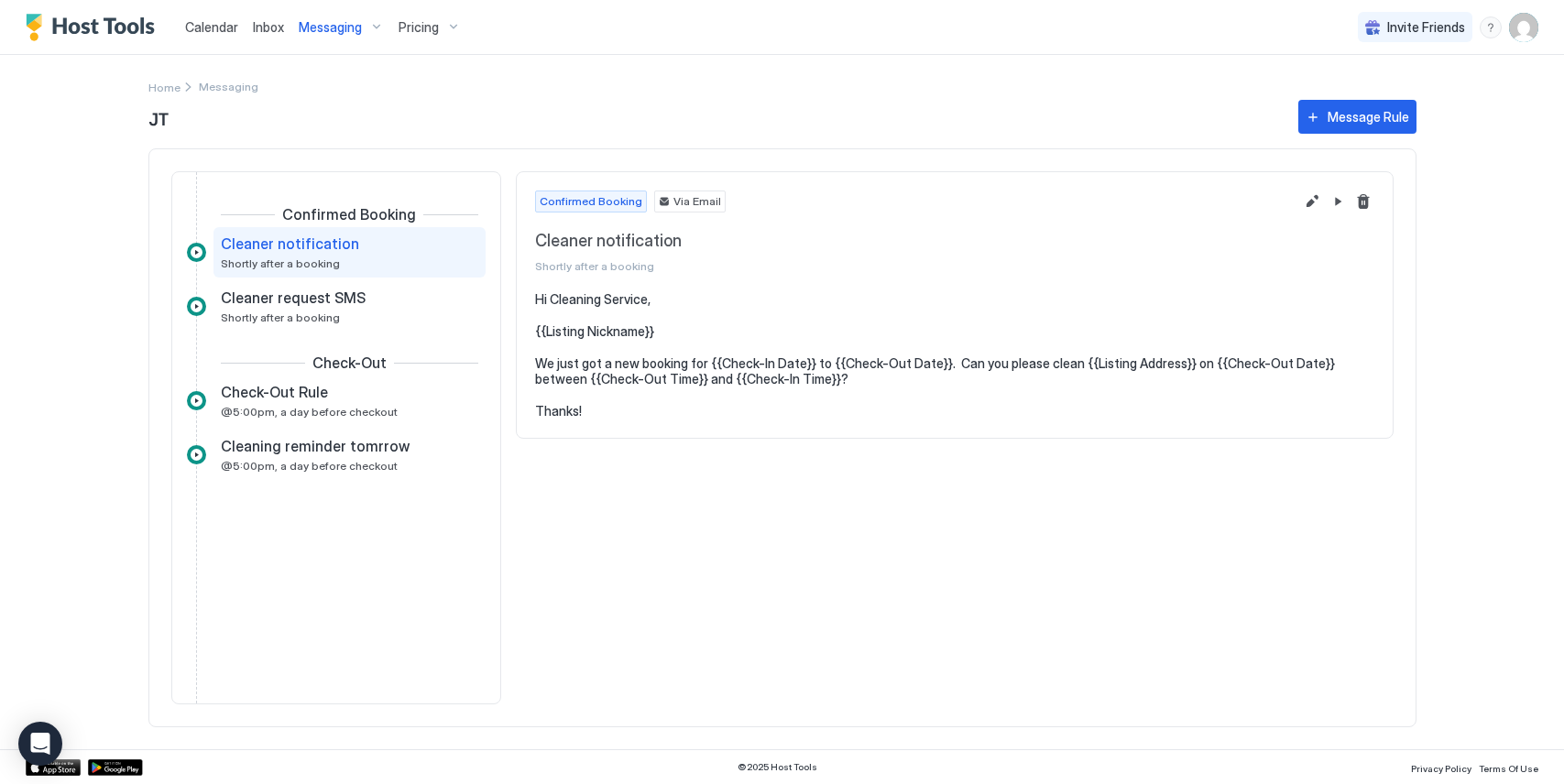
click at [343, 31] on span "Messaging" at bounding box center [330, 26] width 63 height 16
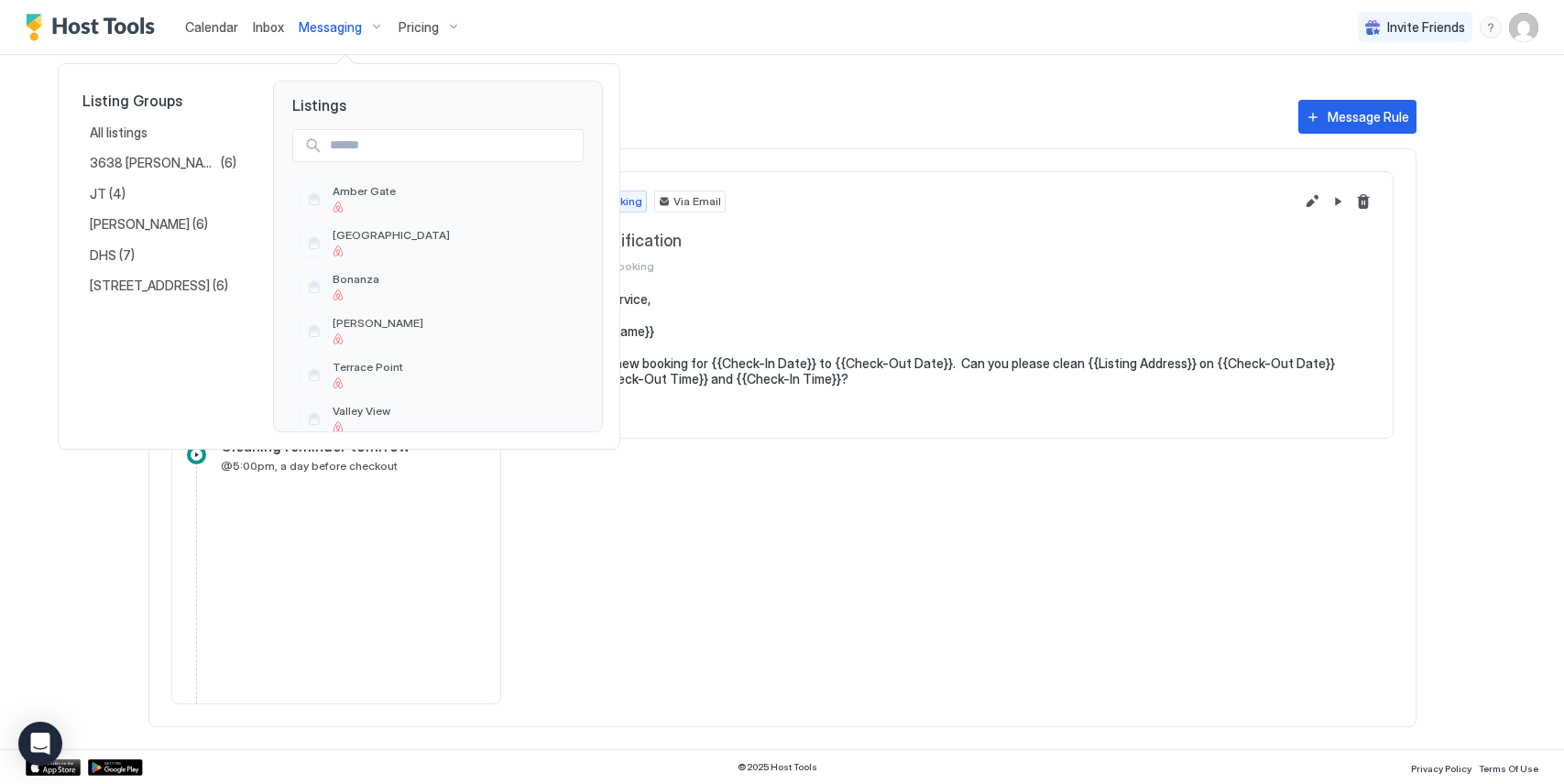
click at [343, 31] on div at bounding box center [782, 392] width 1564 height 784
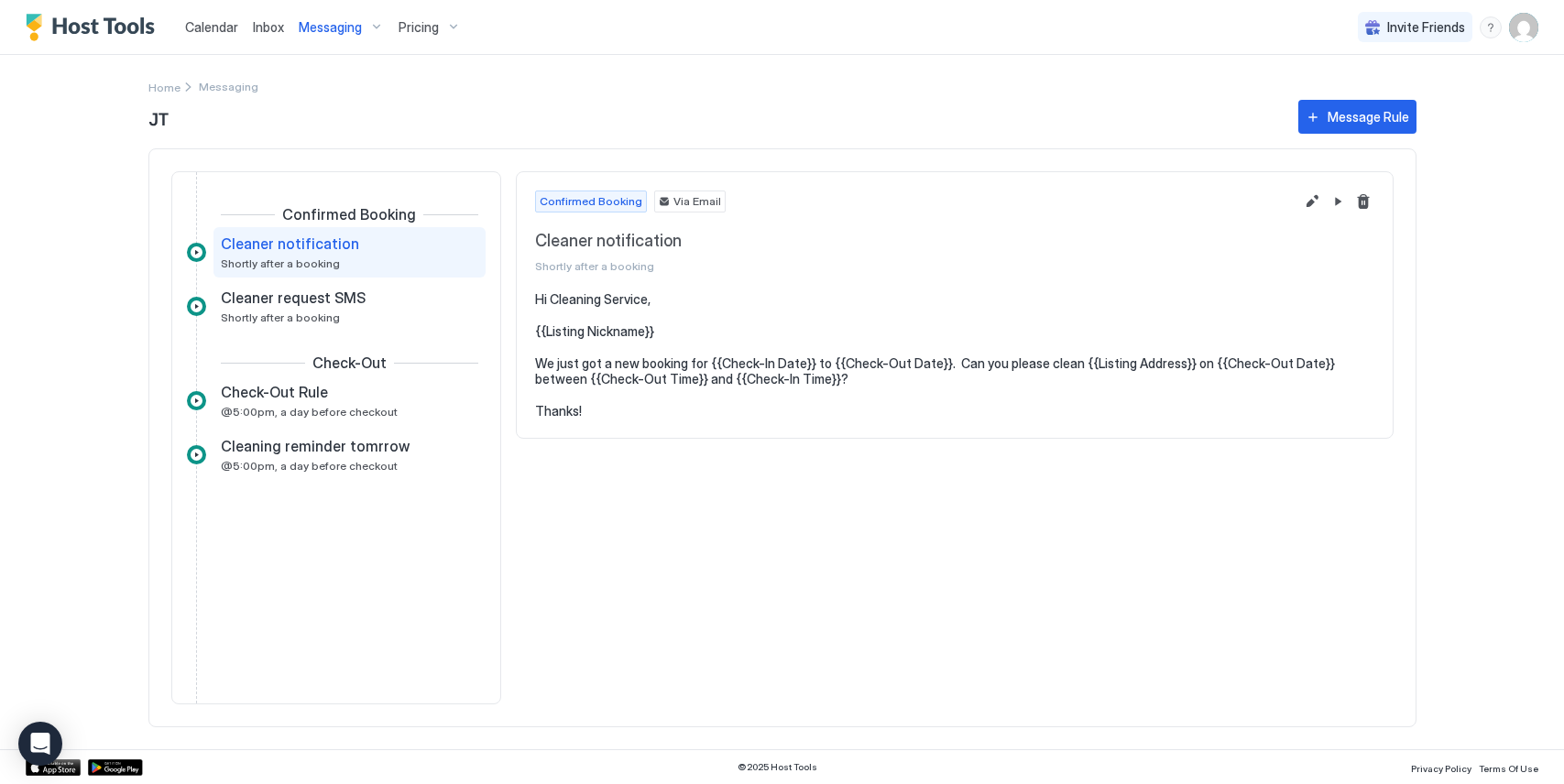
click at [363, 26] on div "Messaging" at bounding box center [342, 27] width 100 height 31
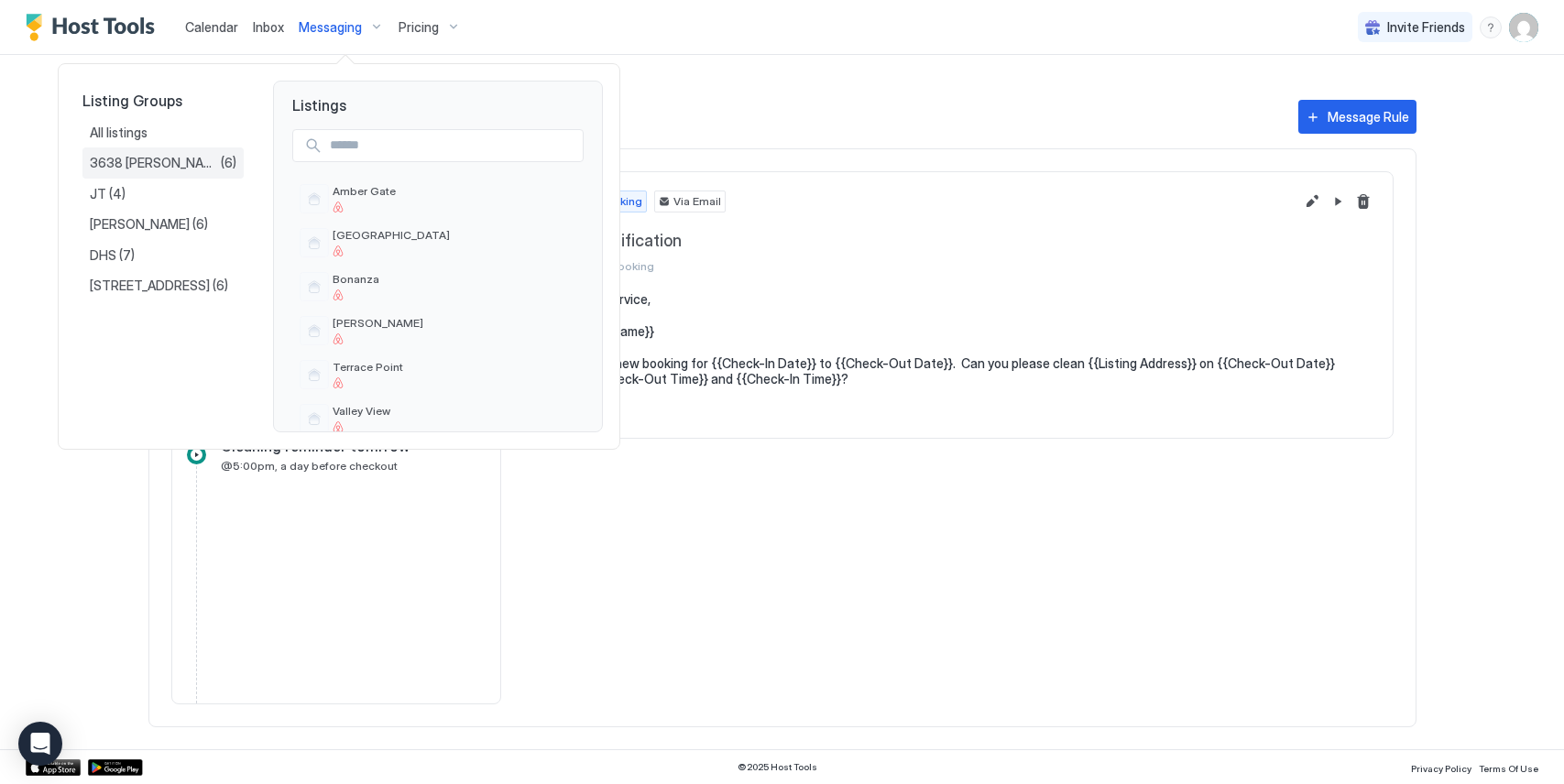
click at [220, 167] on span "(6)" at bounding box center [228, 163] width 15 height 16
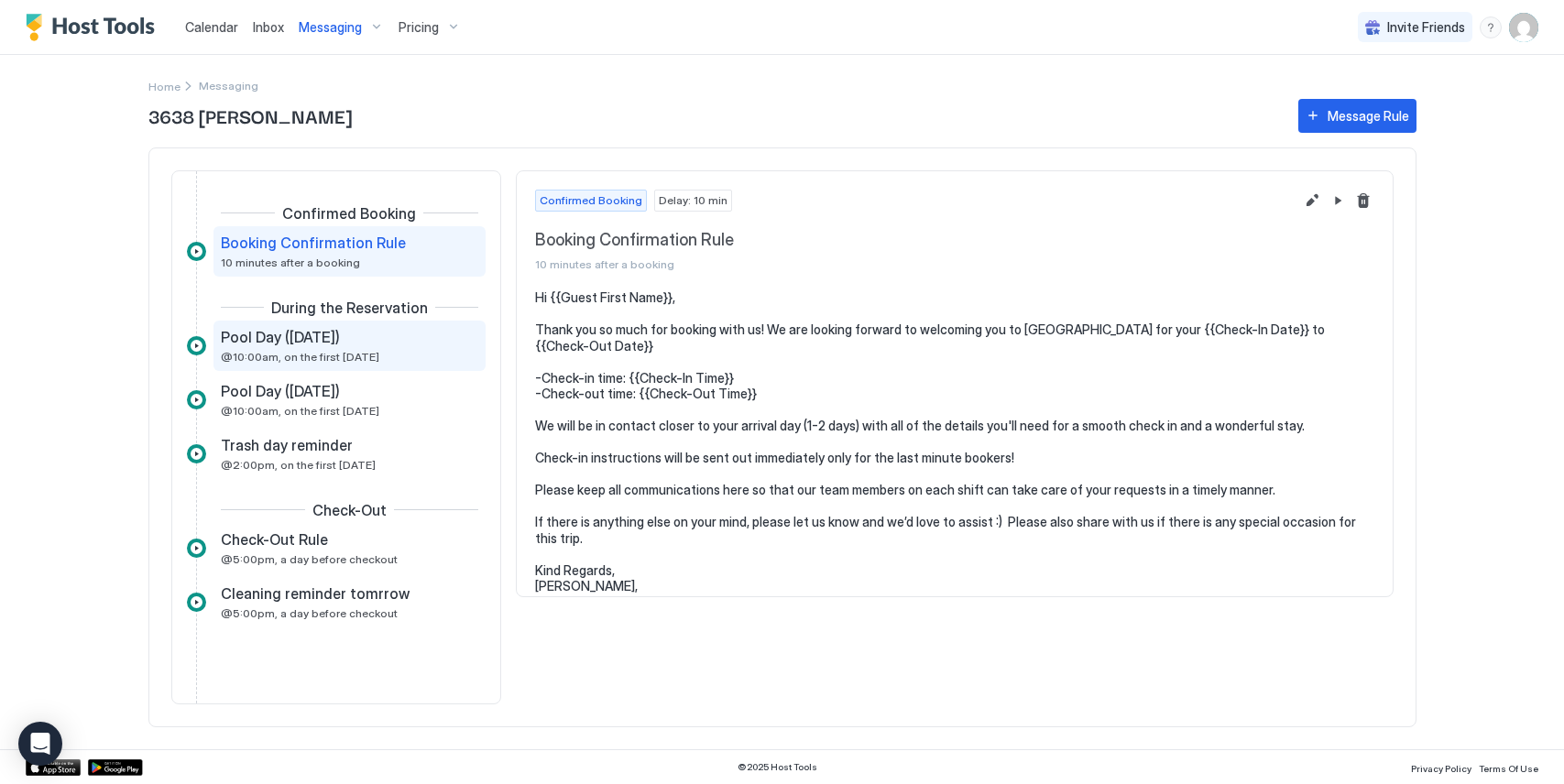
click at [423, 357] on div "Pool Day ([DATE]) @10:00am, on the first [DATE]" at bounding box center [336, 346] width 232 height 36
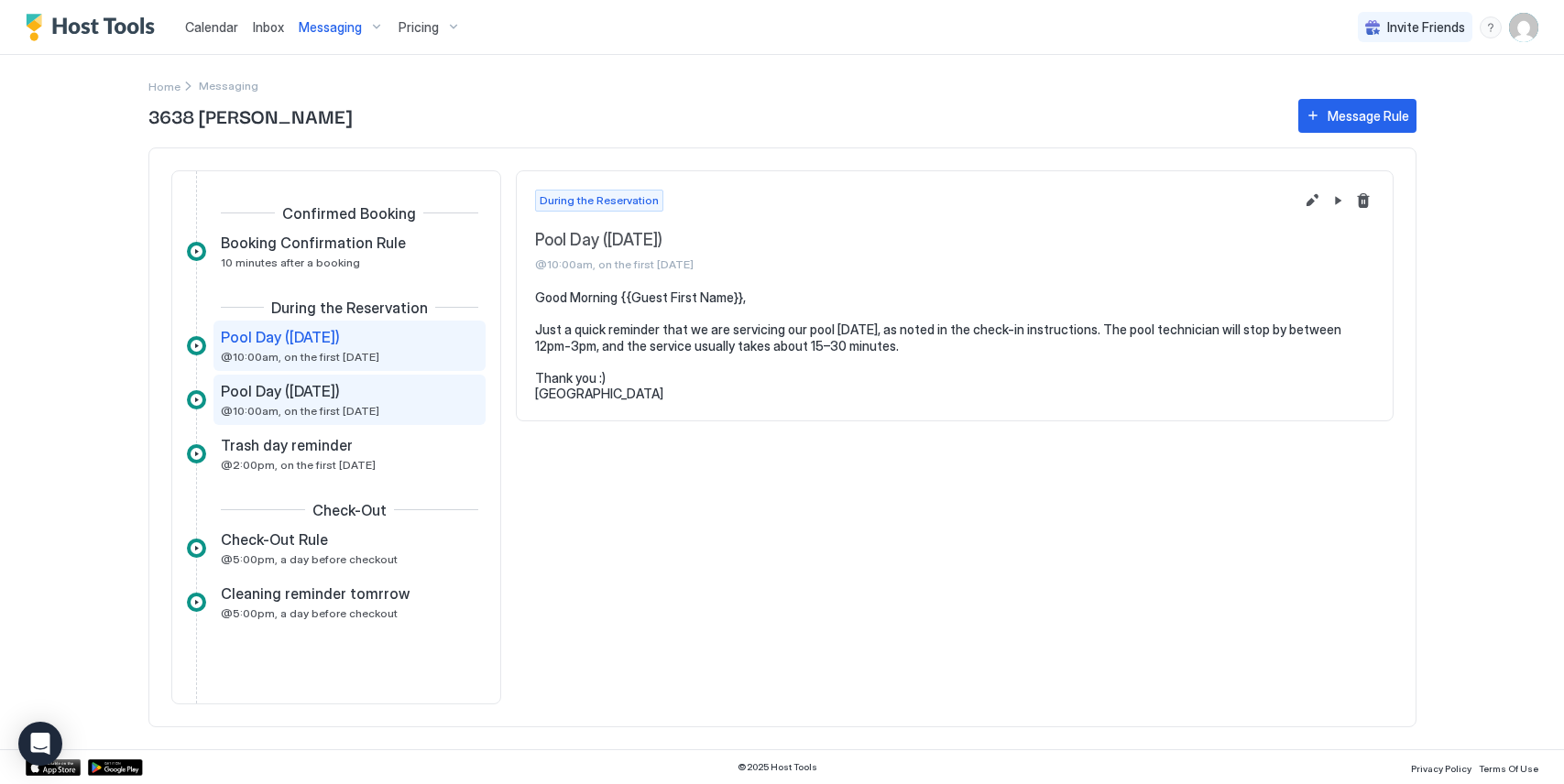
click at [398, 393] on div "Pool Day ([DATE])" at bounding box center [336, 391] width 232 height 18
click at [351, 32] on span "Messaging" at bounding box center [330, 26] width 63 height 16
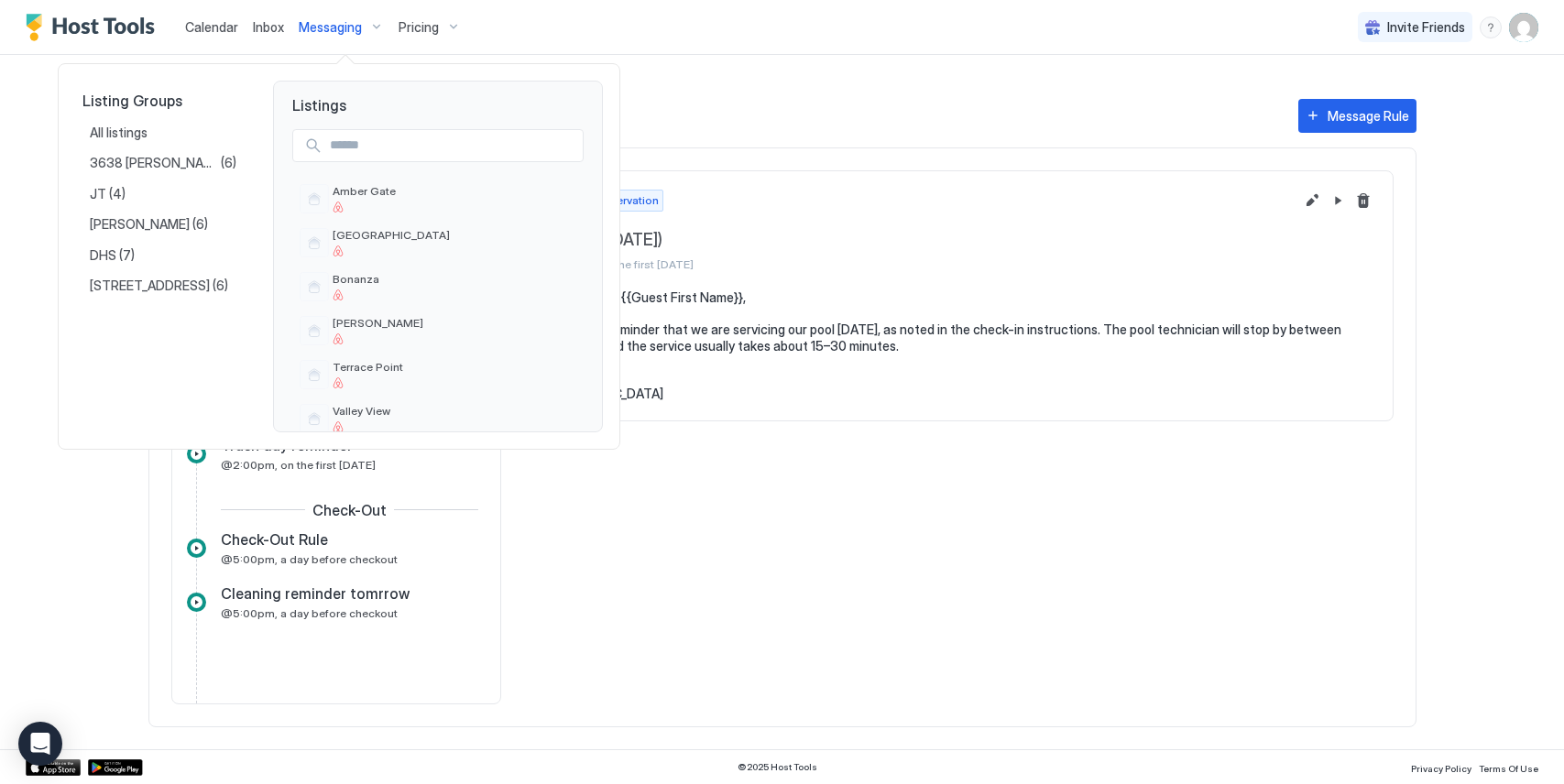
click at [714, 63] on div at bounding box center [782, 392] width 1564 height 784
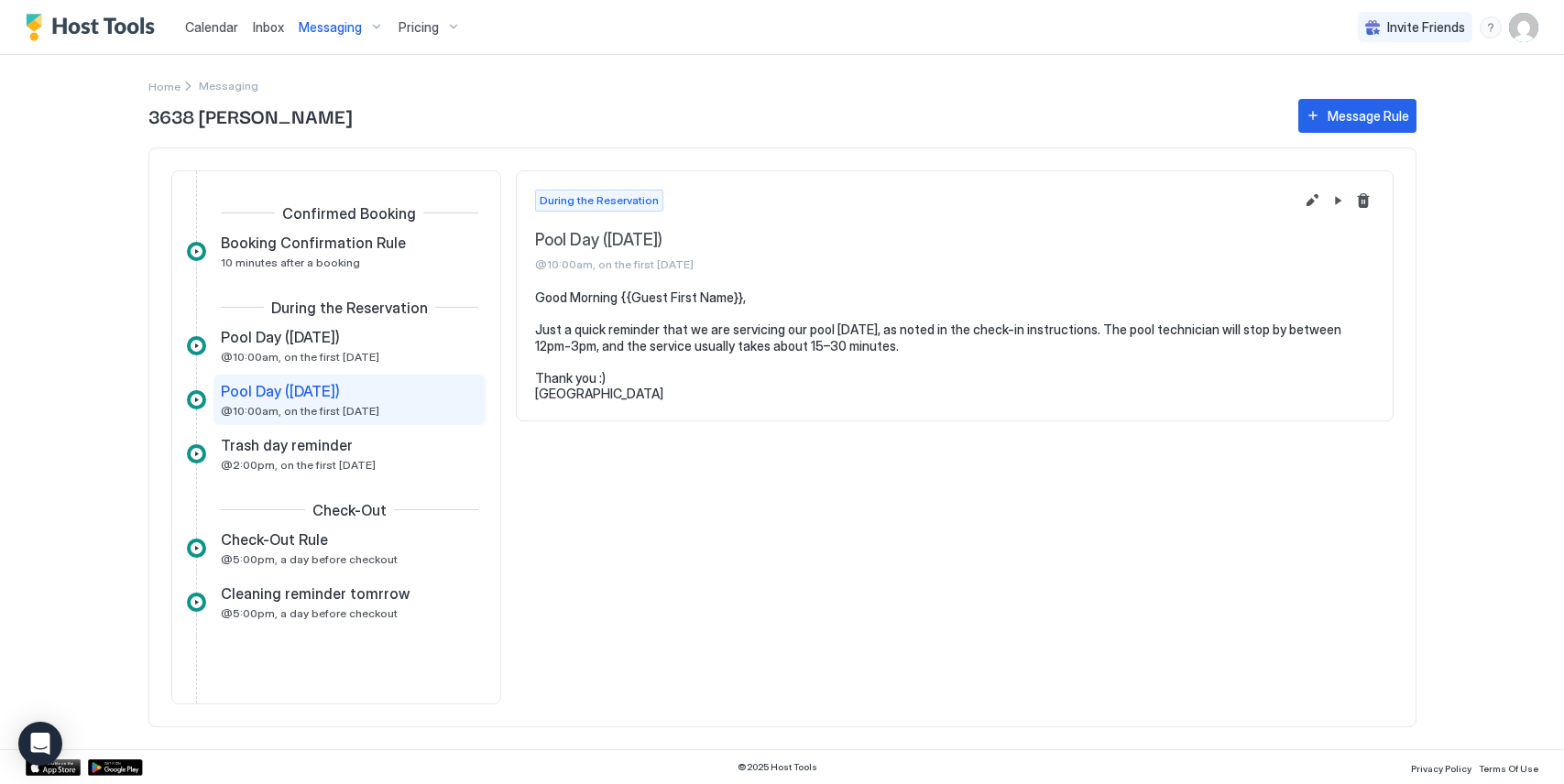
click at [346, 32] on span "Messaging" at bounding box center [330, 26] width 63 height 16
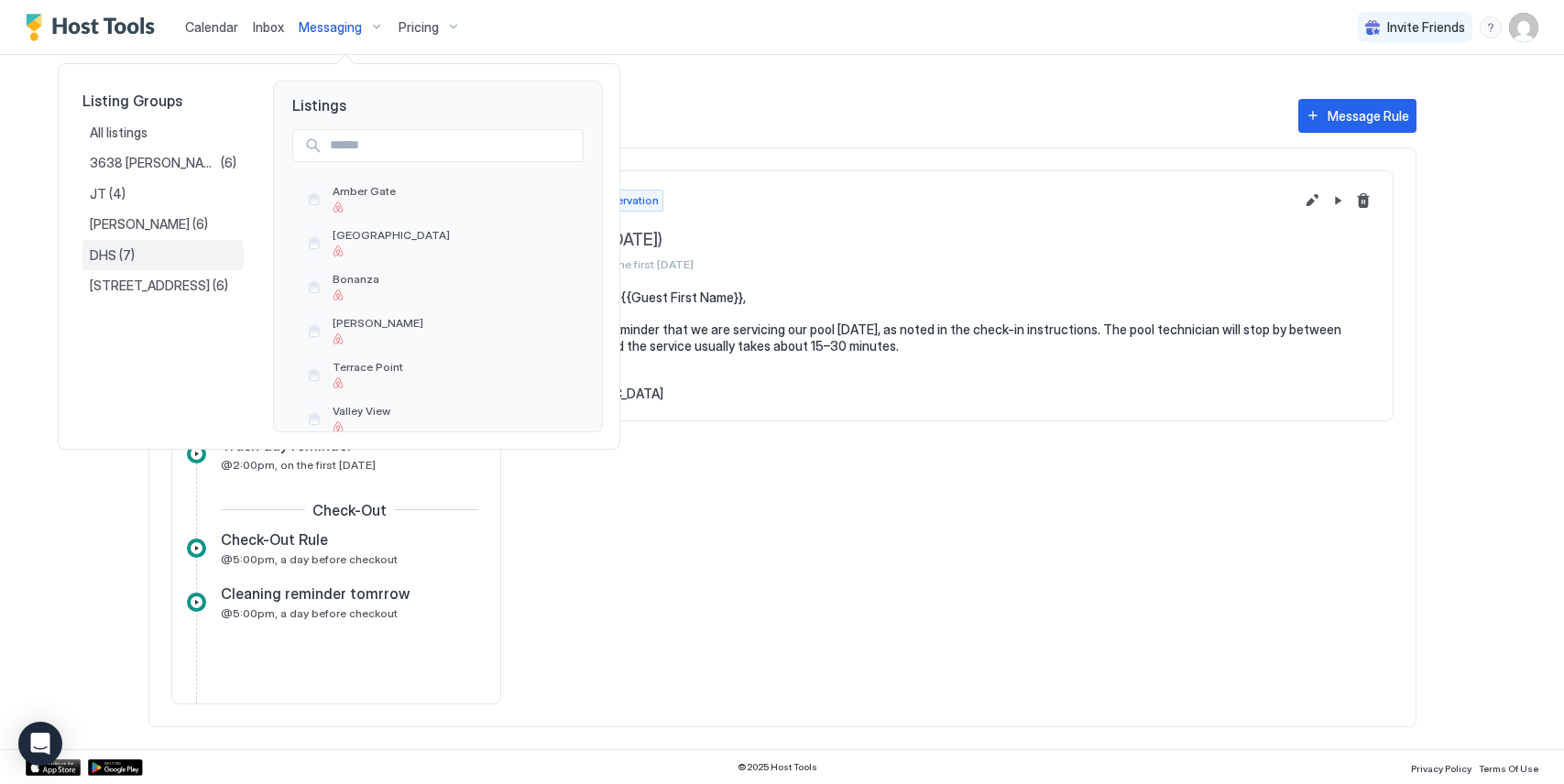
click at [150, 259] on div "DHS (7)" at bounding box center [163, 254] width 147 height 16
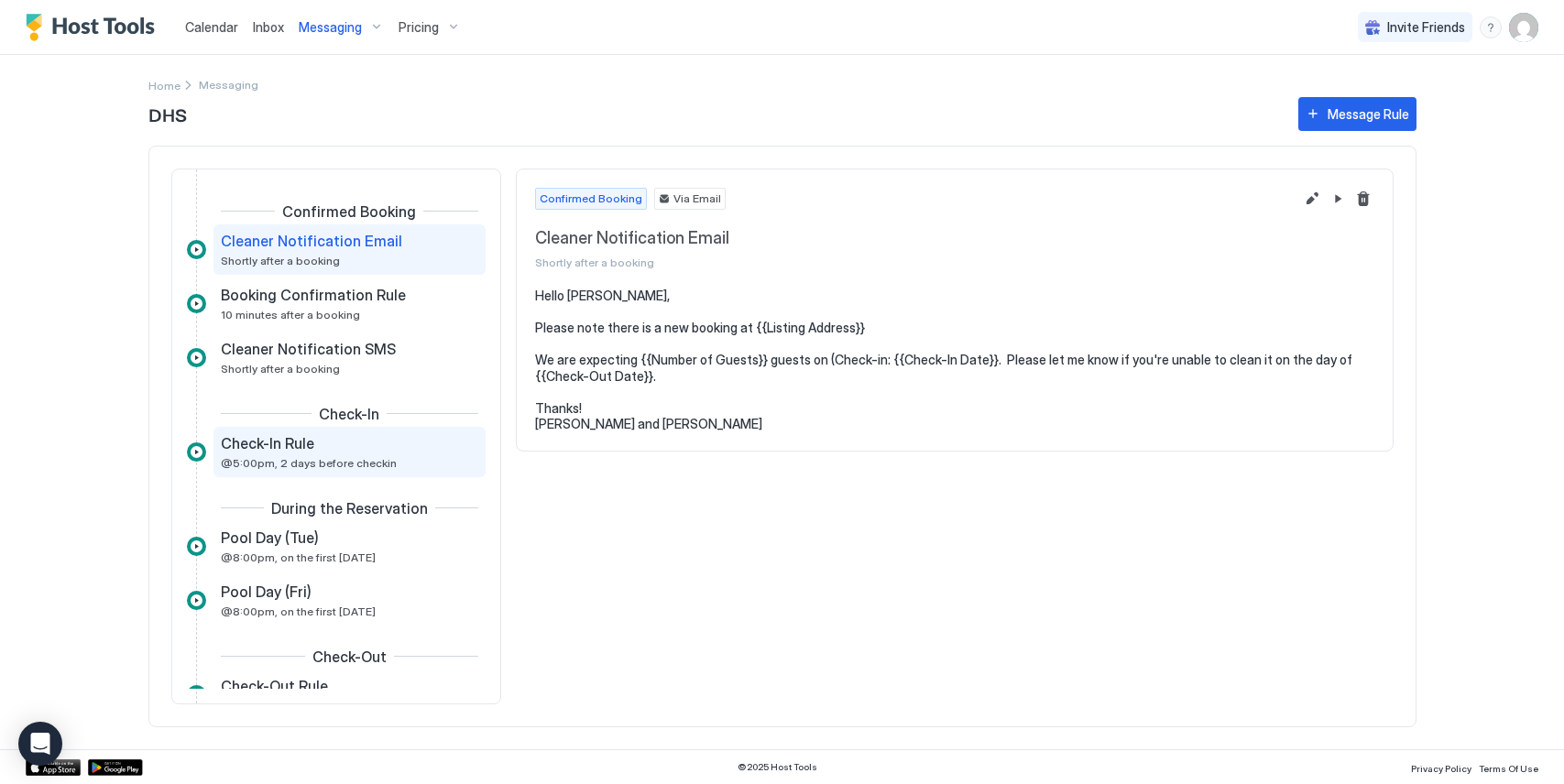
click at [384, 444] on div "Check-In Rule" at bounding box center [336, 443] width 232 height 18
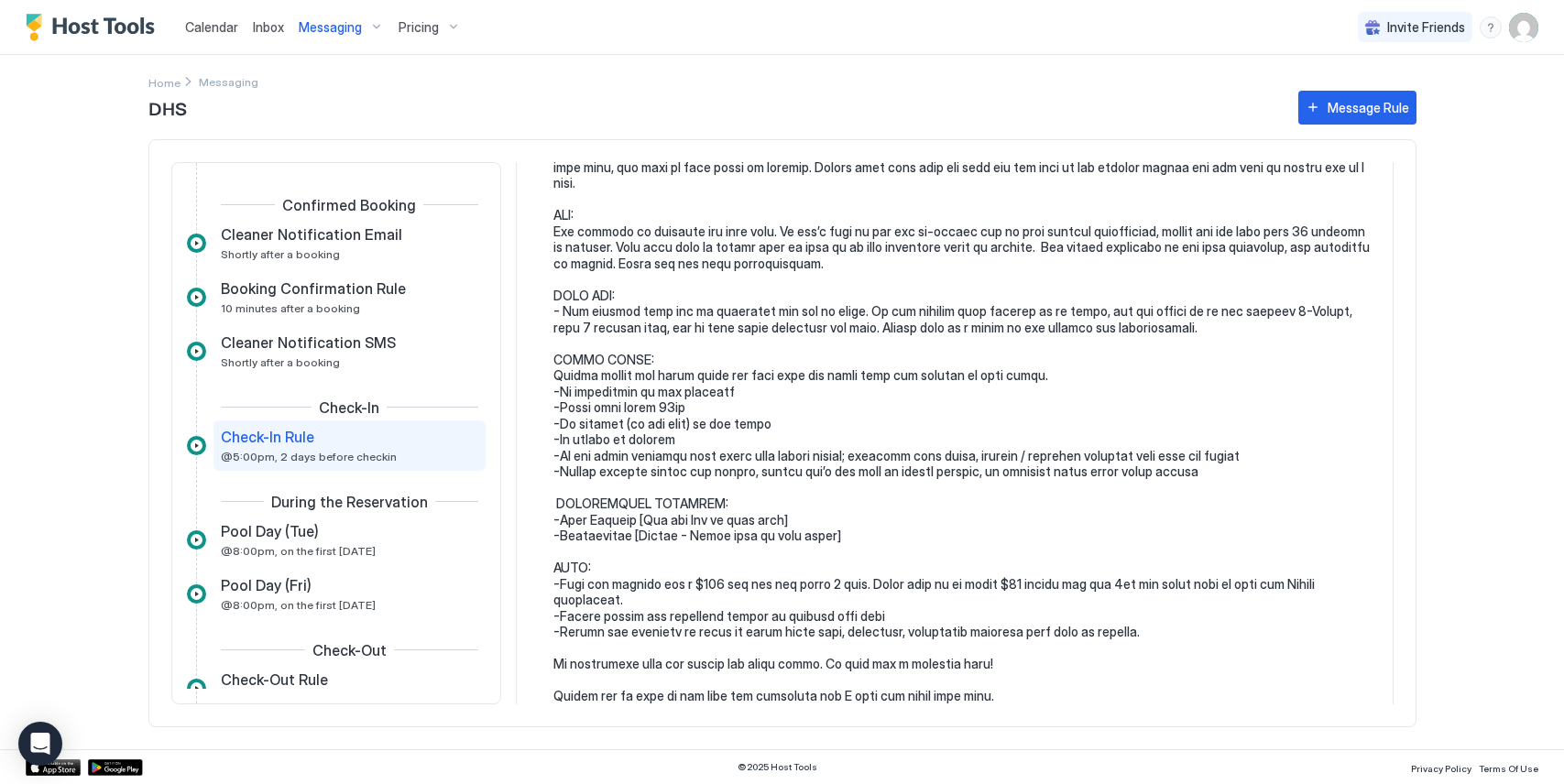
scroll to position [462, 0]
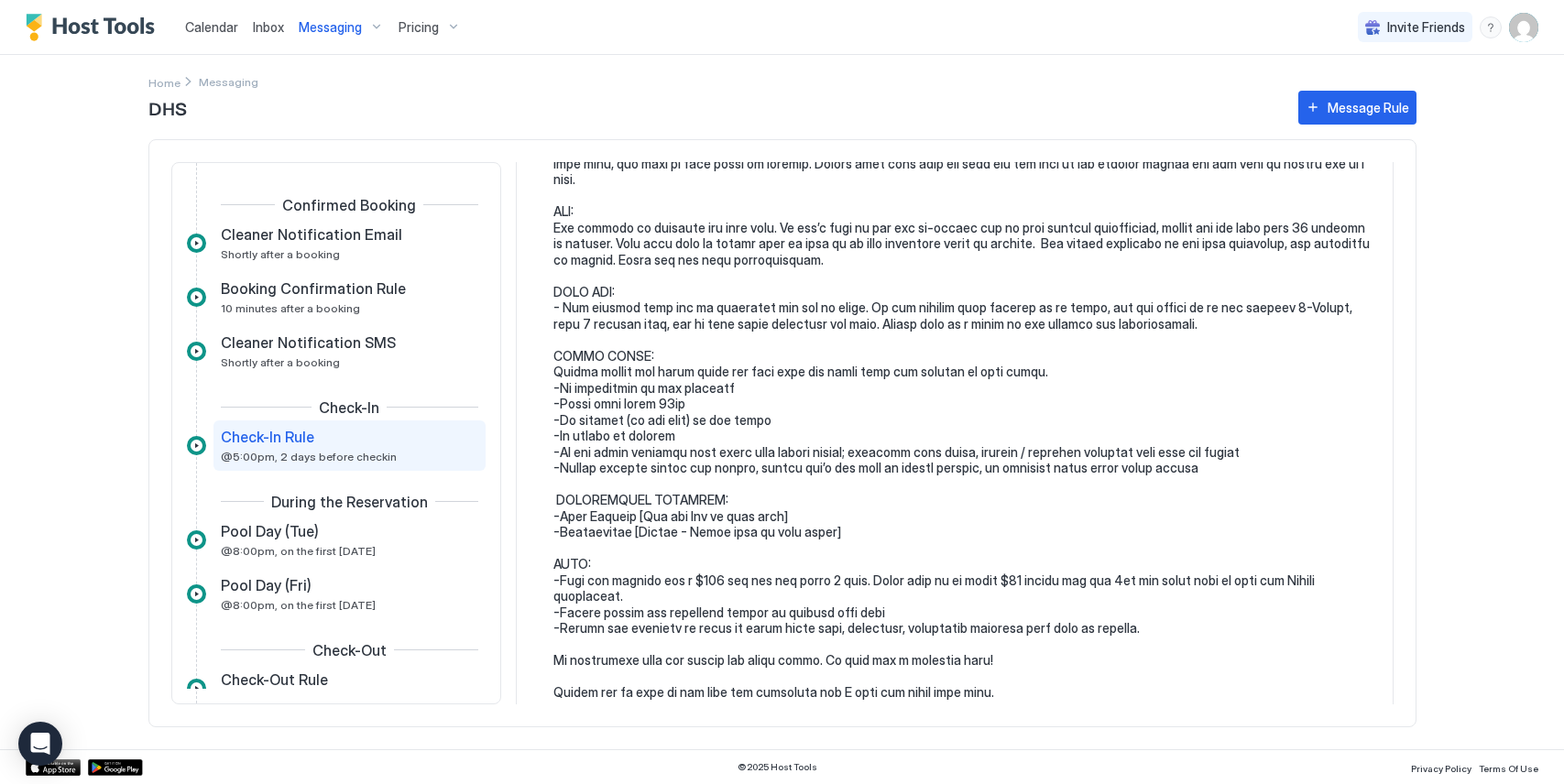
click at [393, 459] on div "Check-In Rule @5:00pm, 2 days before checkin" at bounding box center [336, 445] width 232 height 36
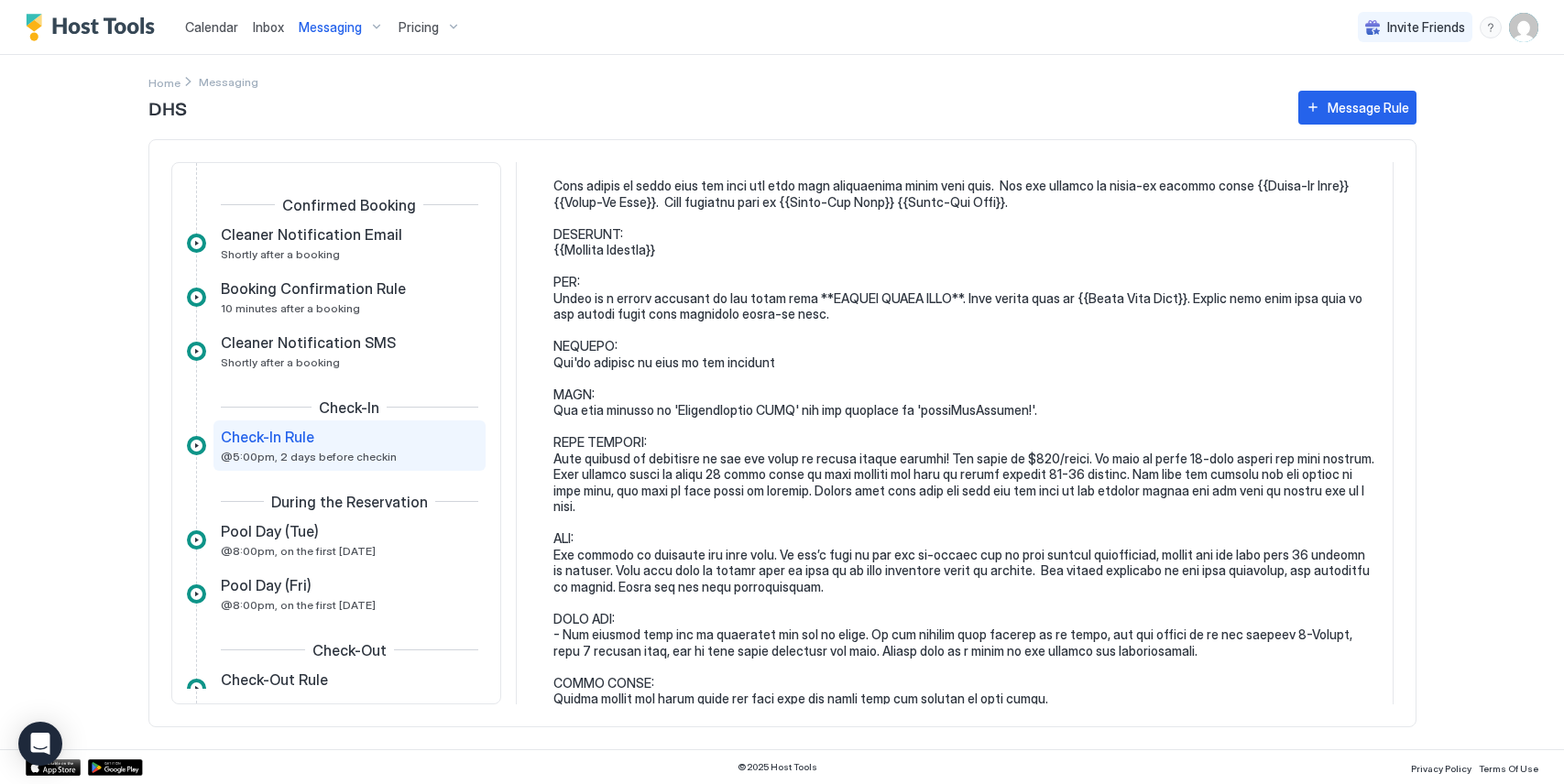
scroll to position [0, 0]
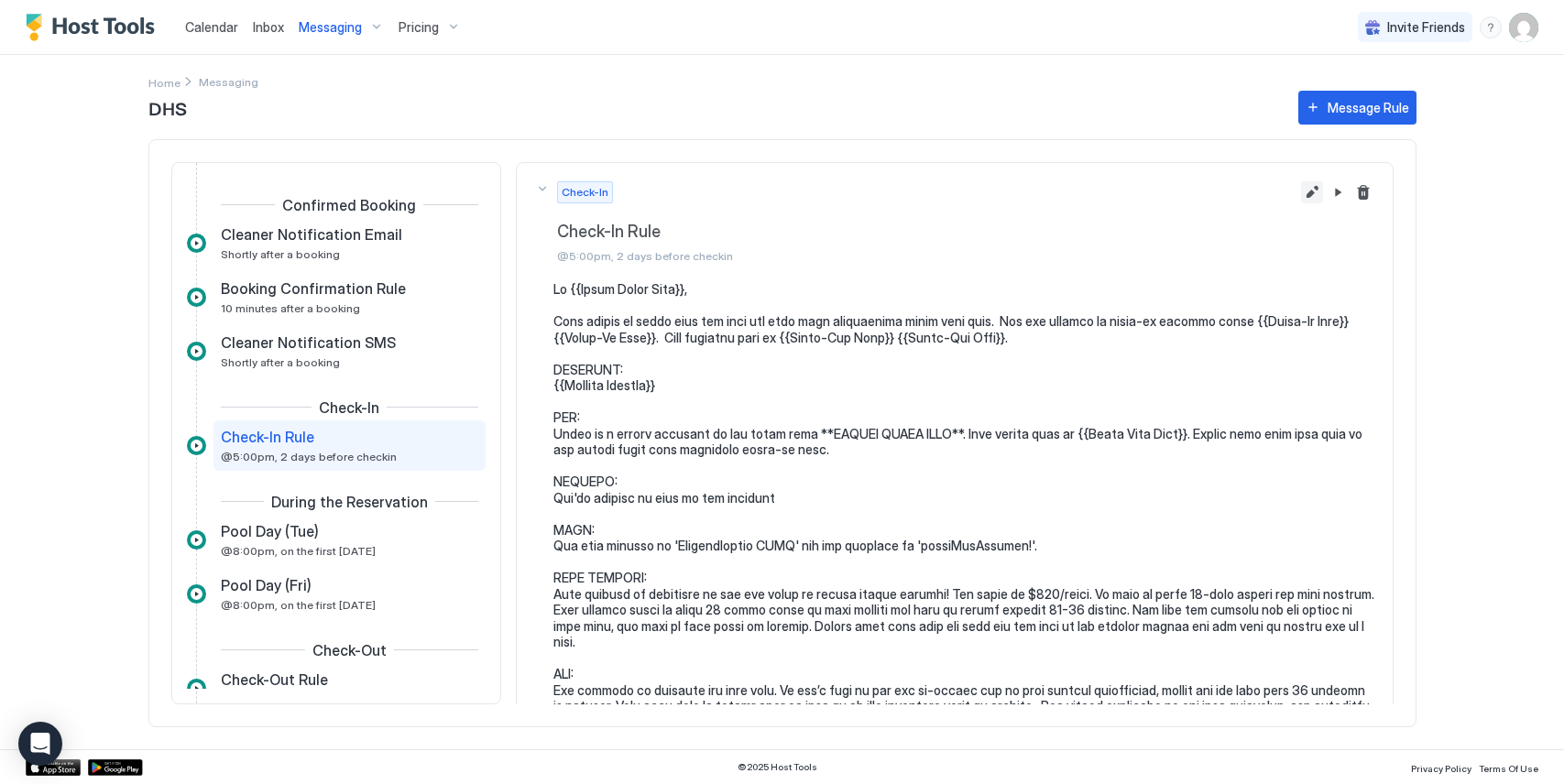
click at [1310, 199] on button "Edit message rule" at bounding box center [1311, 192] width 22 height 22
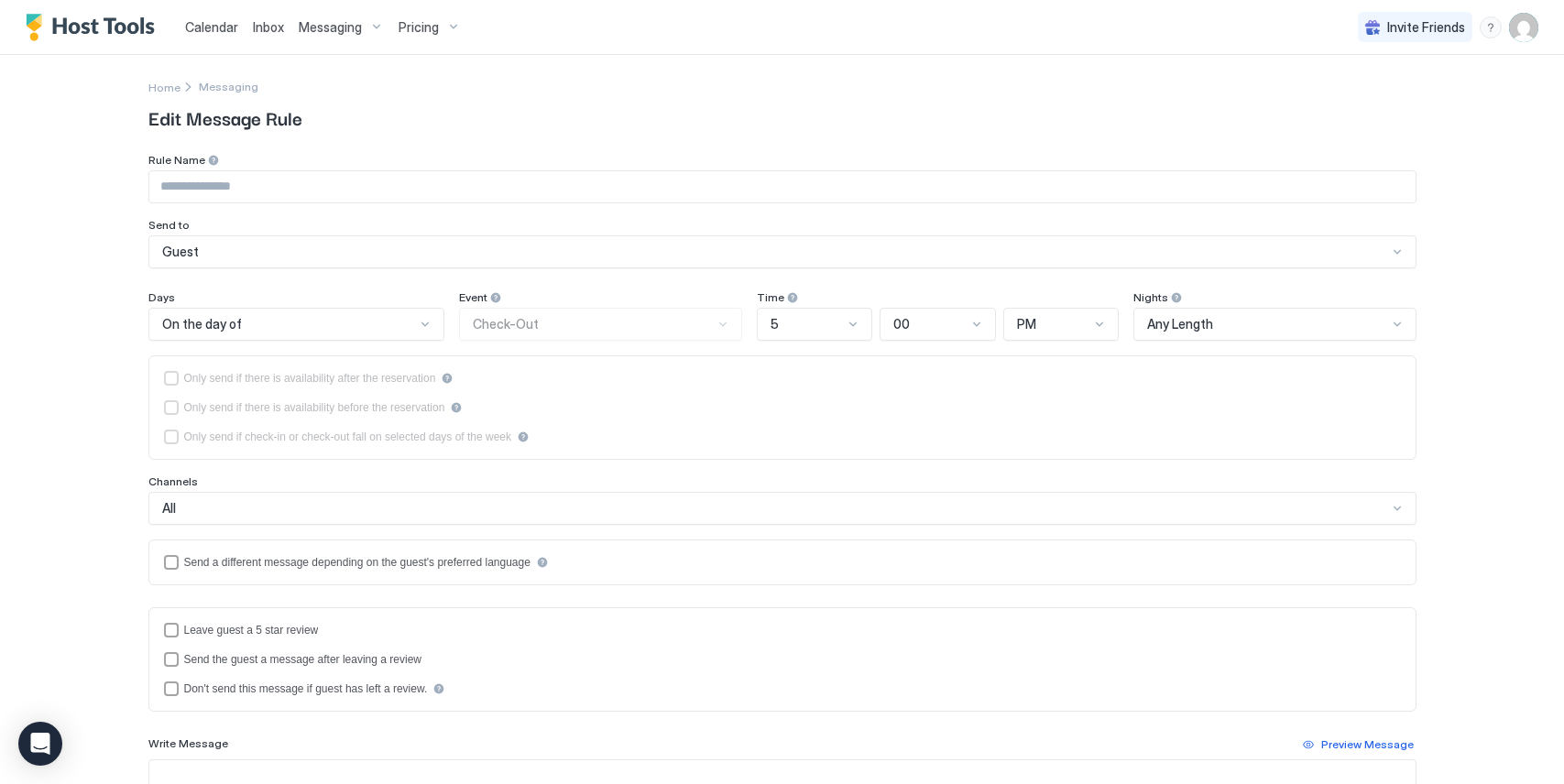
type input "**********"
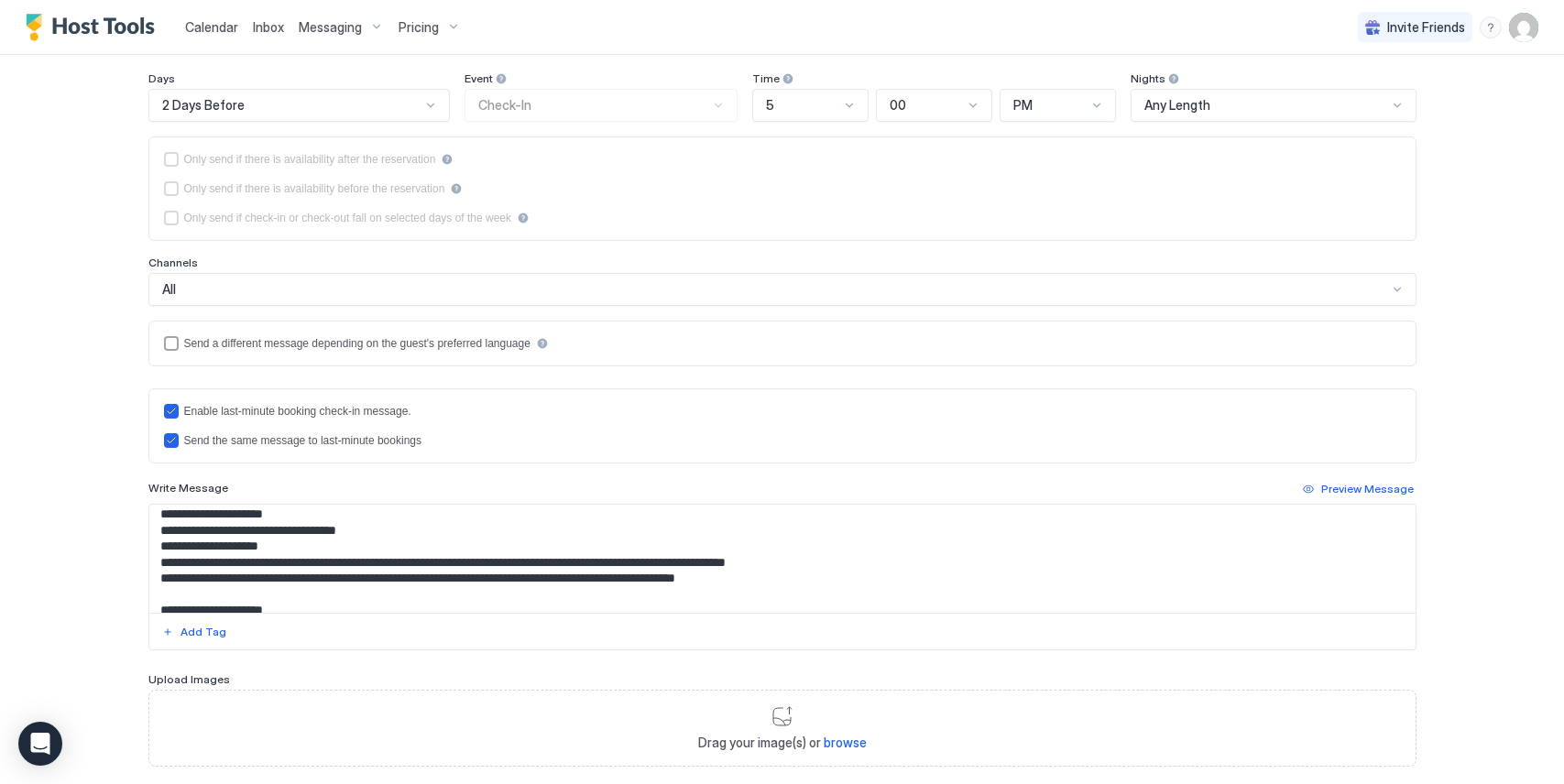
scroll to position [487, 0]
click at [259, 546] on textarea "Input Field" at bounding box center [782, 558] width 1266 height 108
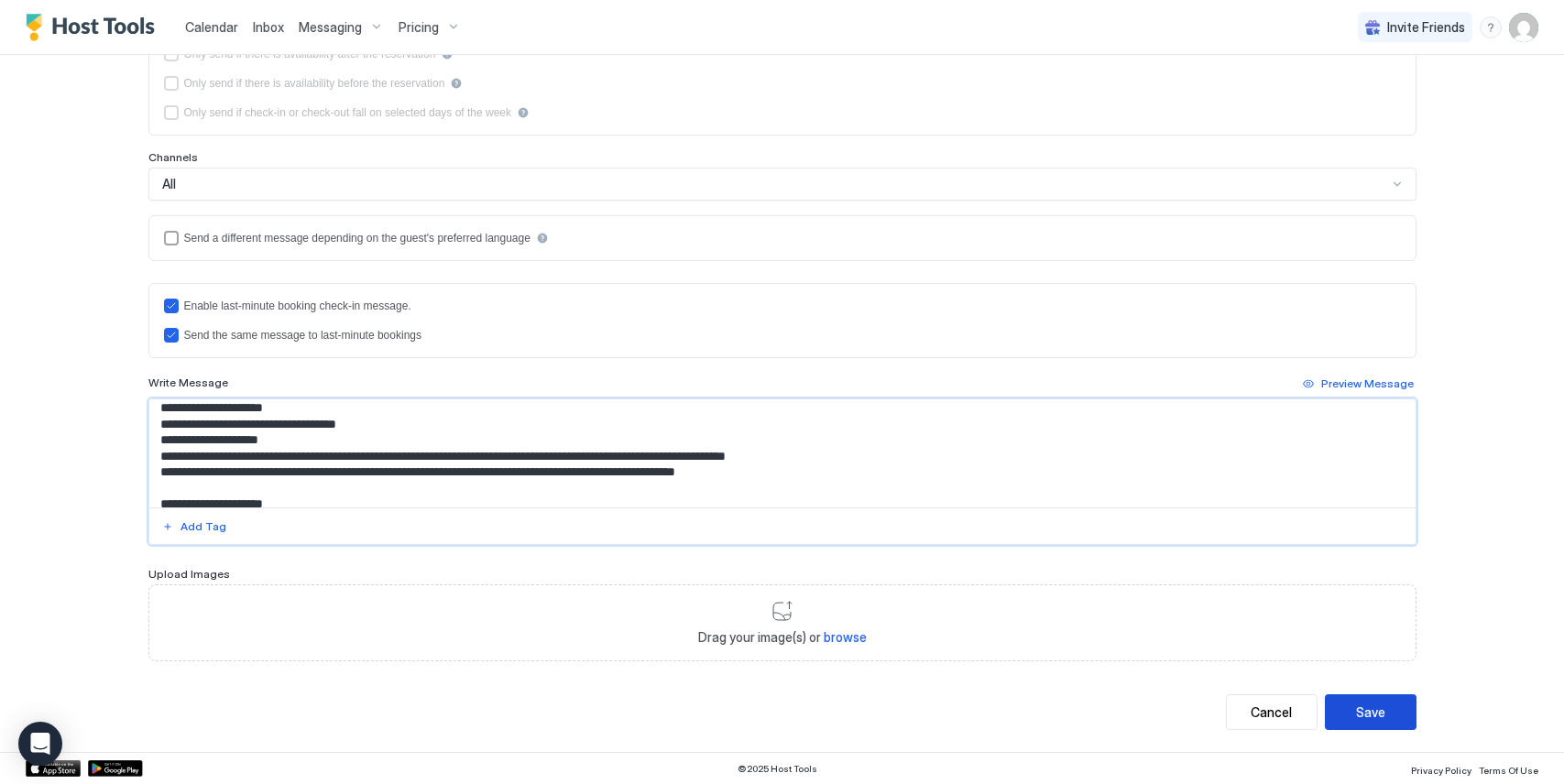
type textarea "**********"
click at [1399, 724] on button "Save" at bounding box center [1370, 712] width 92 height 36
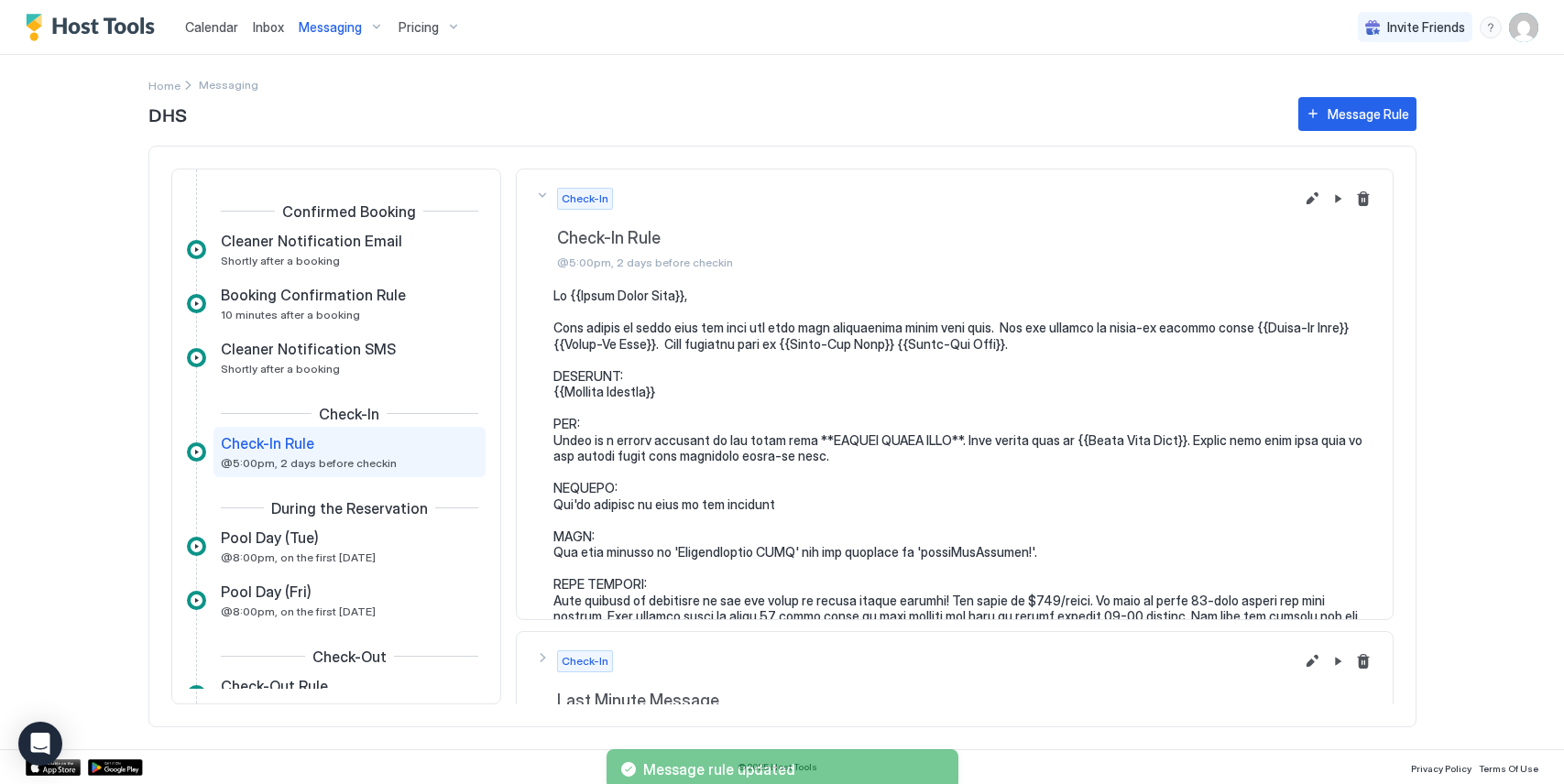
scroll to position [15, 0]
